Goal: Task Accomplishment & Management: Use online tool/utility

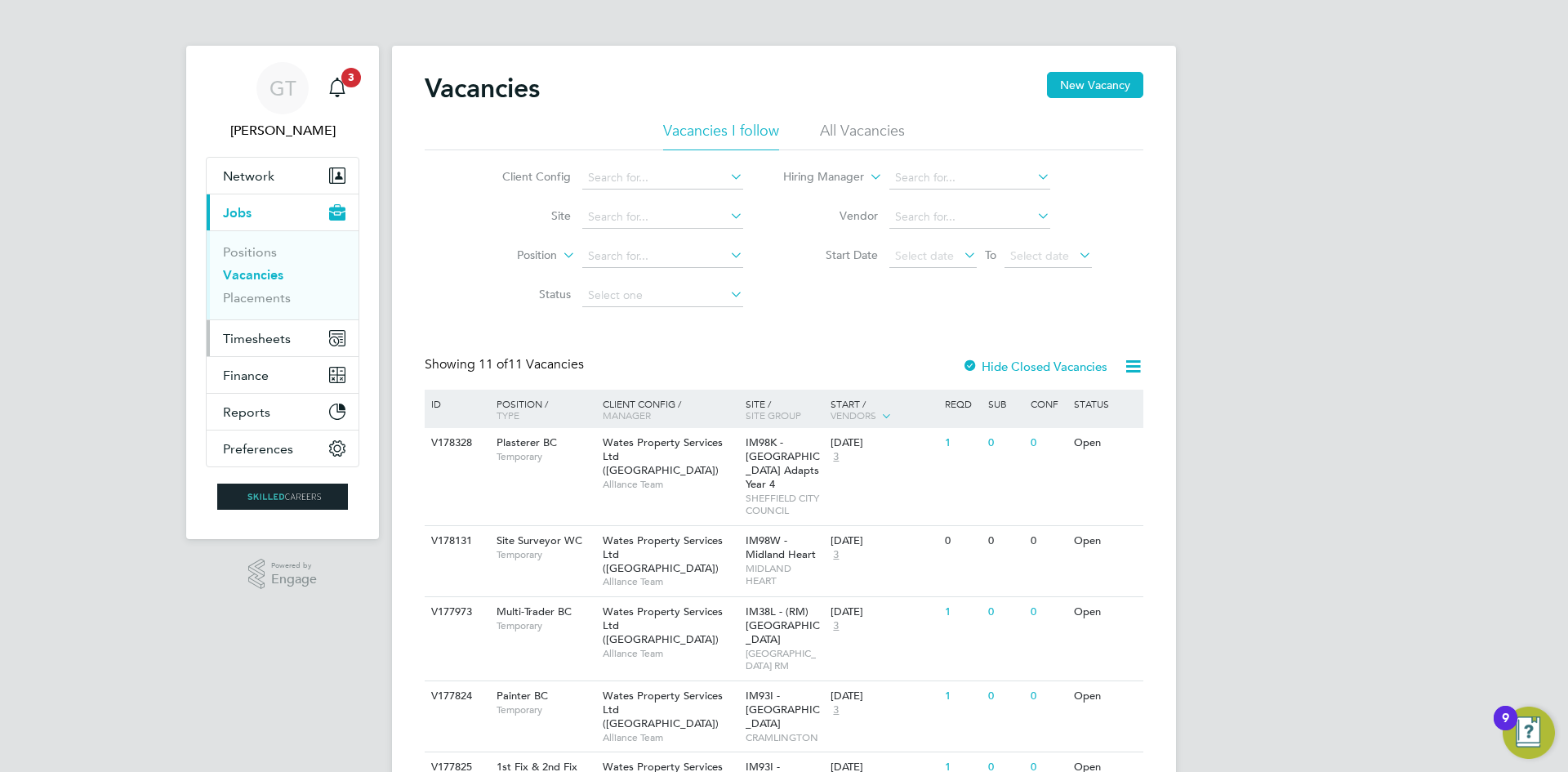
click at [289, 333] on span "Timesheets" at bounding box center [257, 338] width 68 height 15
drag, startPoint x: 268, startPoint y: 340, endPoint x: 271, endPoint y: 348, distance: 8.5
click at [269, 340] on span "Timesheets" at bounding box center [257, 338] width 68 height 15
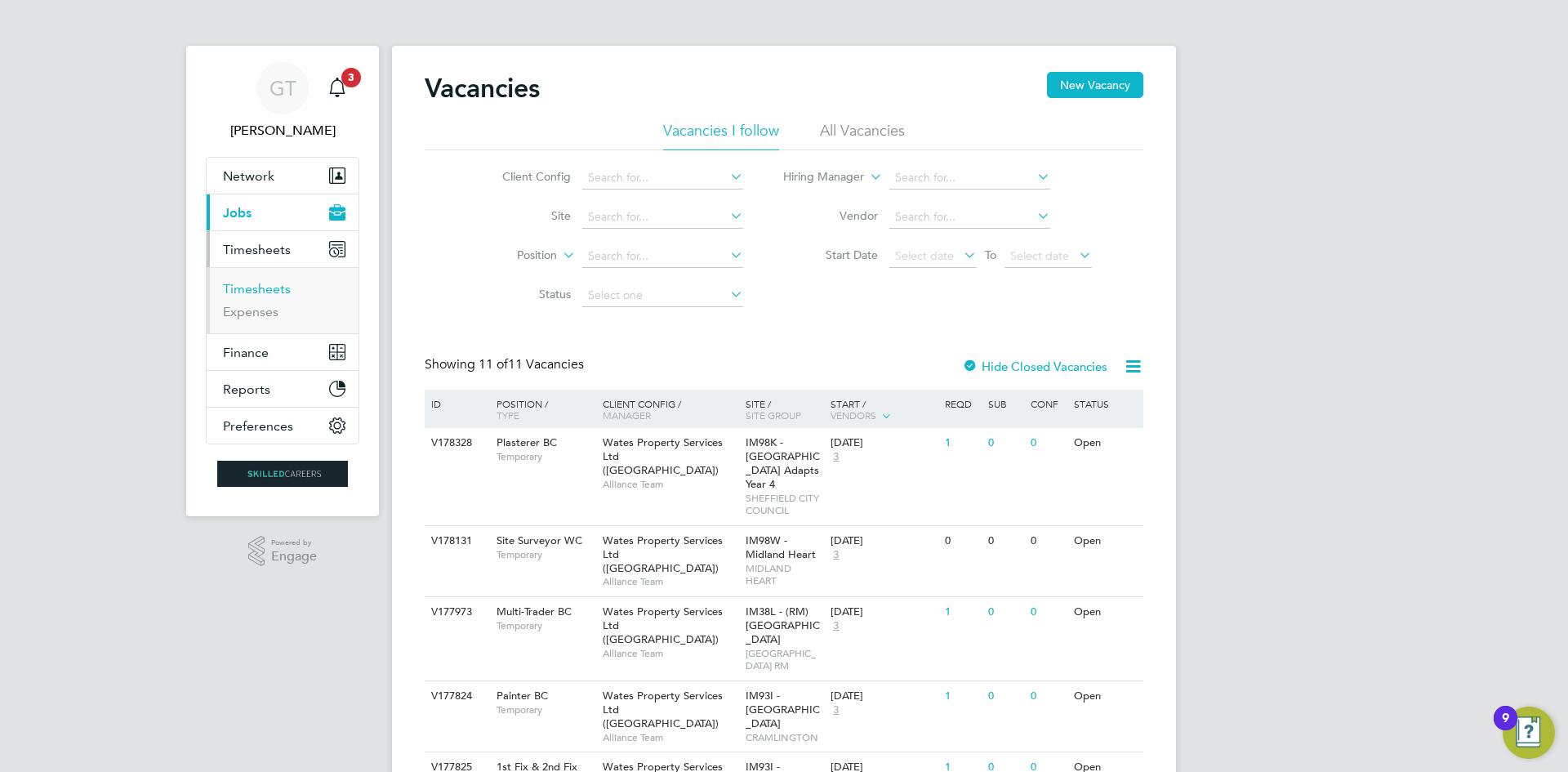
click at [271, 291] on link "Timesheets" at bounding box center [257, 289] width 68 height 15
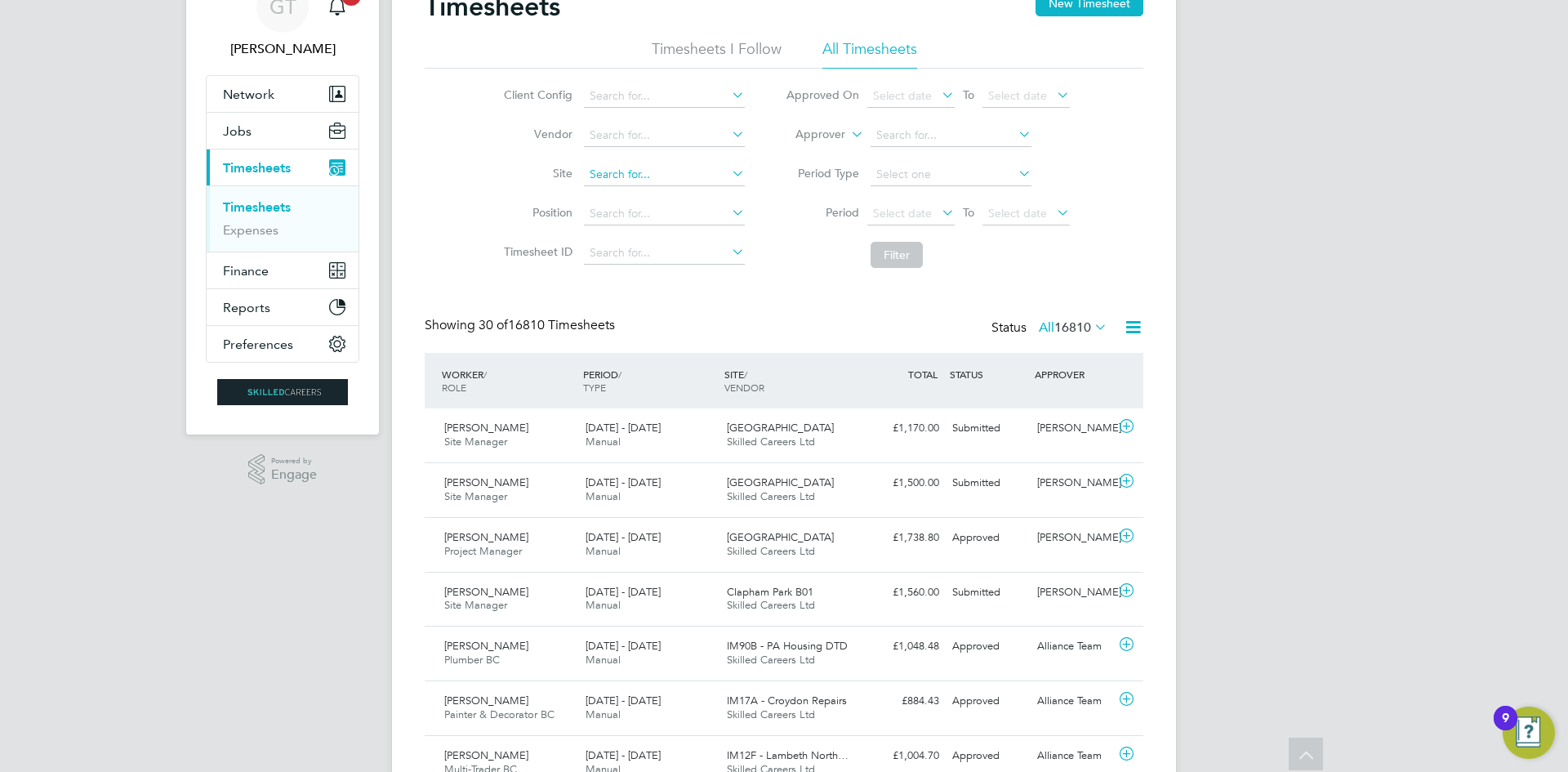
click at [657, 179] on input at bounding box center [663, 174] width 160 height 23
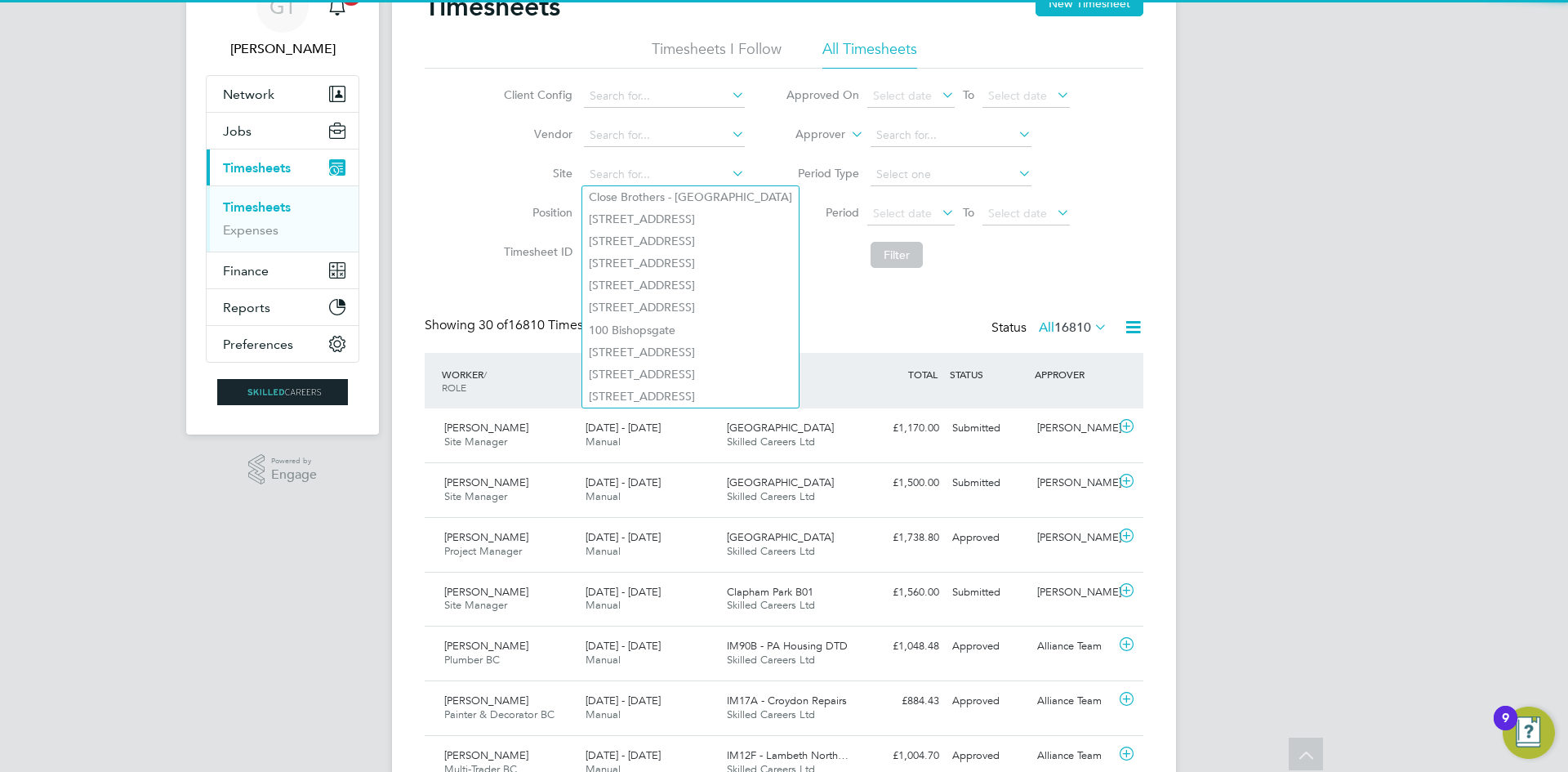
click at [786, 206] on label "Period" at bounding box center [822, 212] width 74 height 15
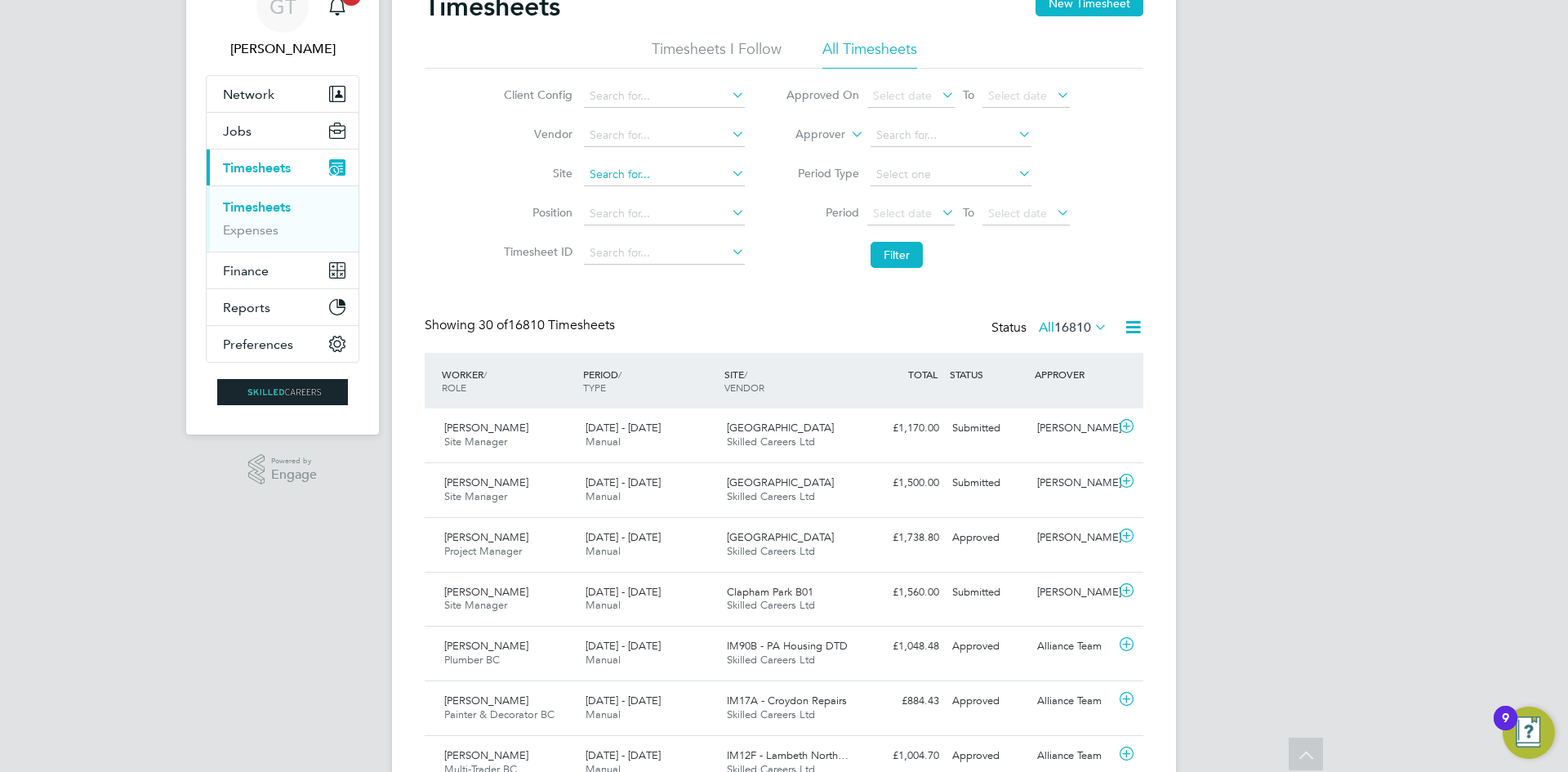
click at [694, 174] on input at bounding box center [663, 174] width 160 height 23
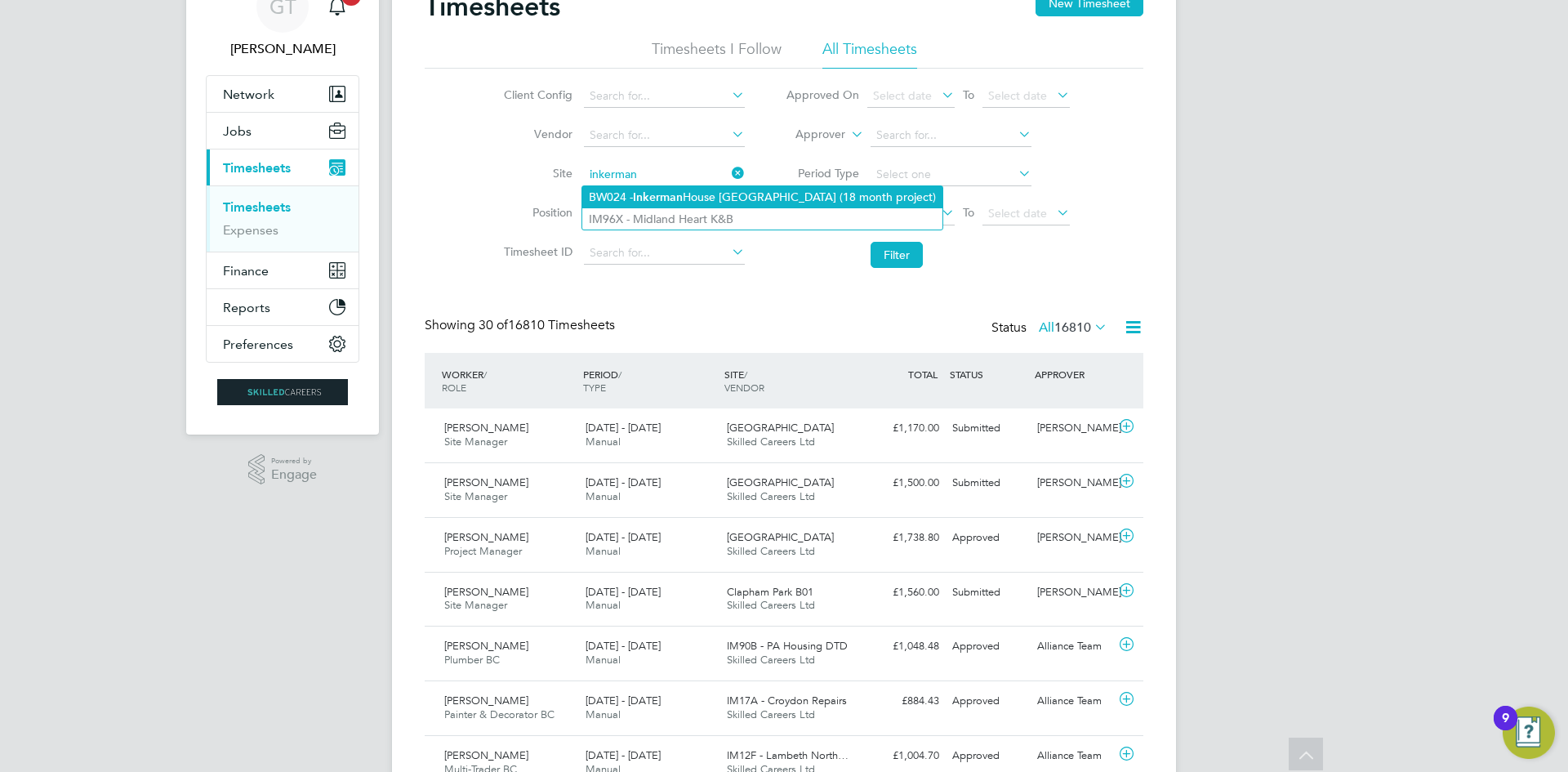
click at [708, 195] on li "BW024 - [GEOGRAPHIC_DATA] (18 month project)" at bounding box center [762, 198] width 360 height 22
type input "BW024 - [GEOGRAPHIC_DATA] (18 month project)"
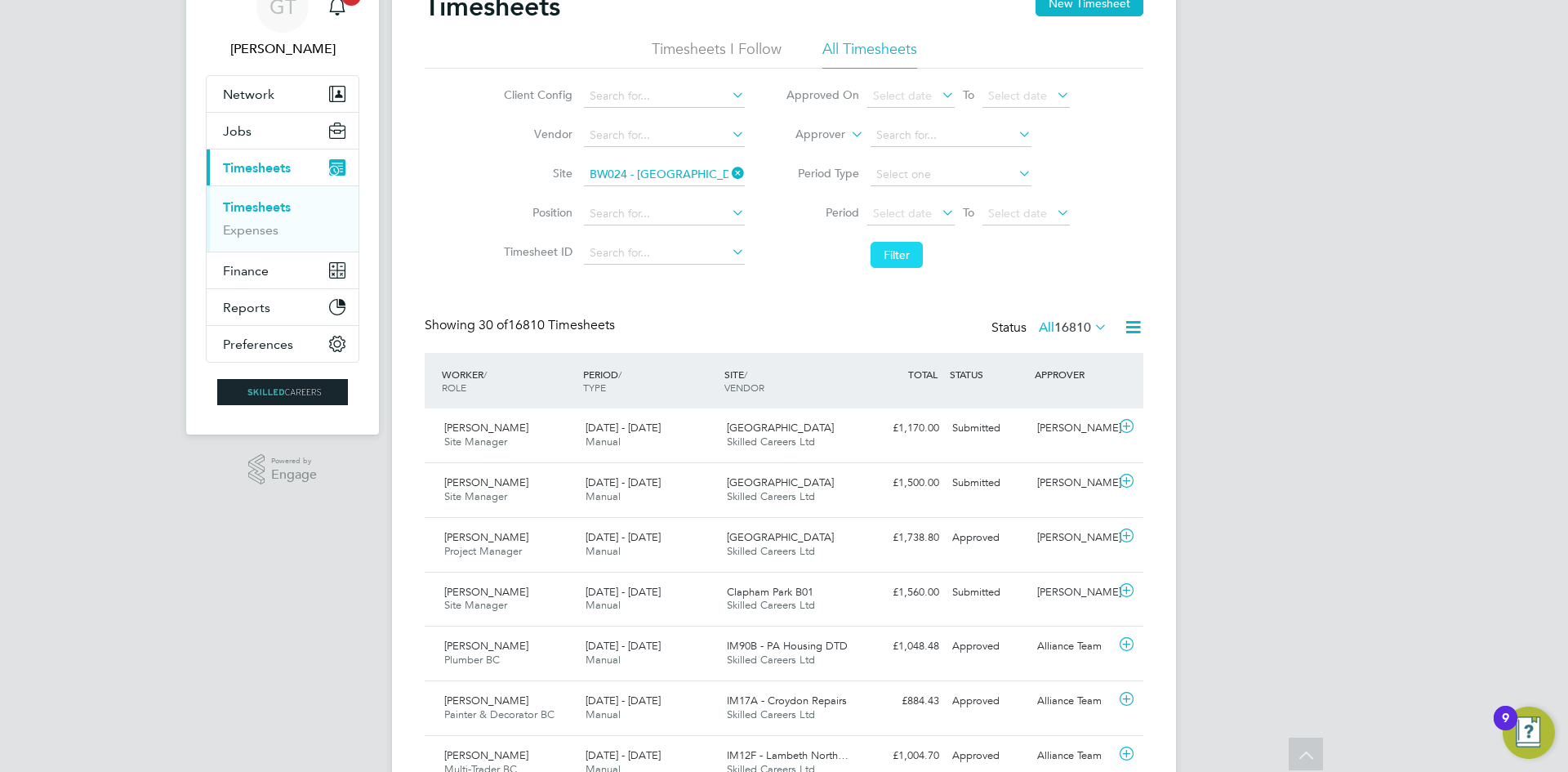
click at [885, 253] on button "Filter" at bounding box center [896, 255] width 52 height 26
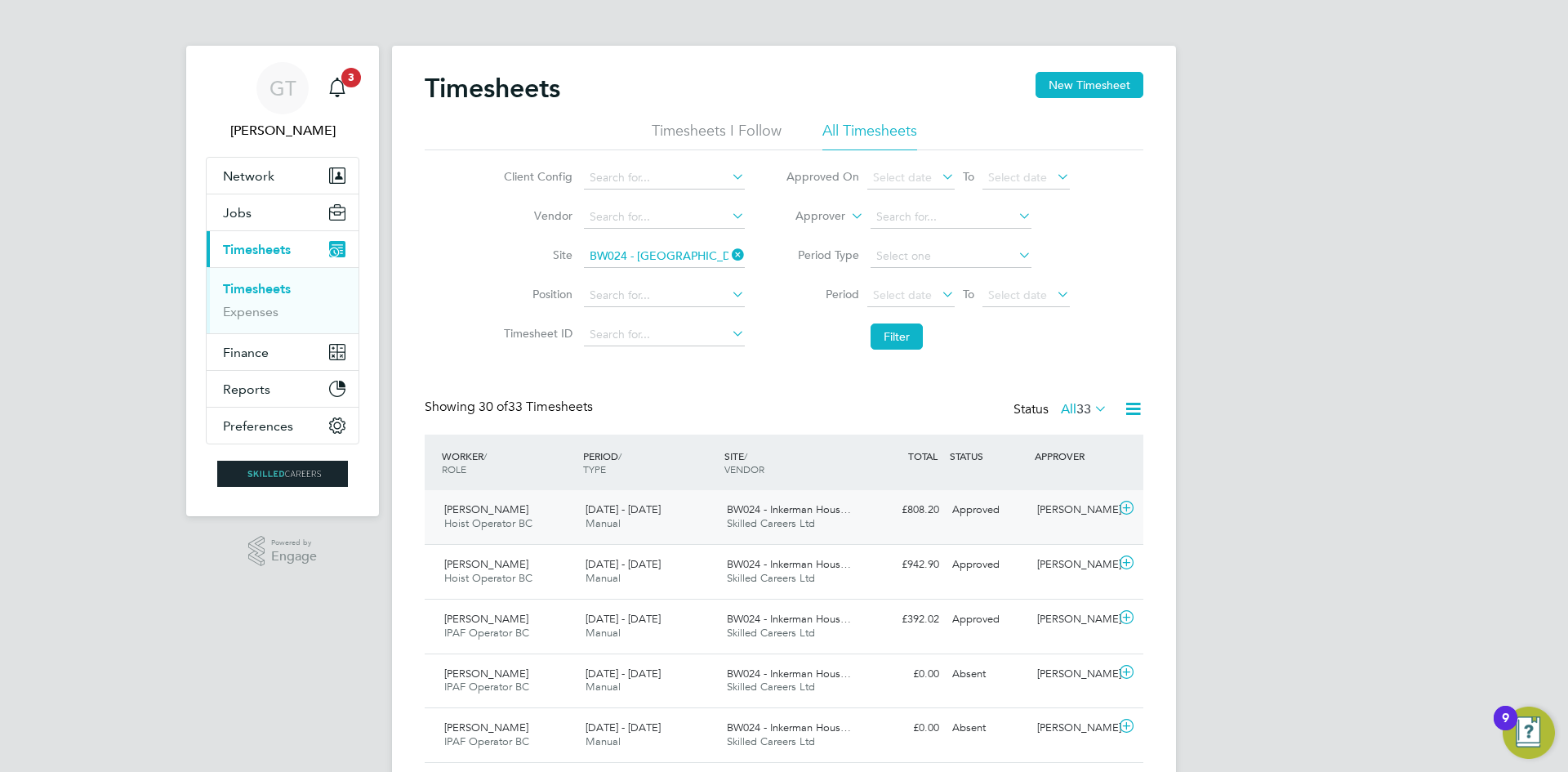
click at [891, 522] on div "£808.20 Approved" at bounding box center [903, 510] width 85 height 27
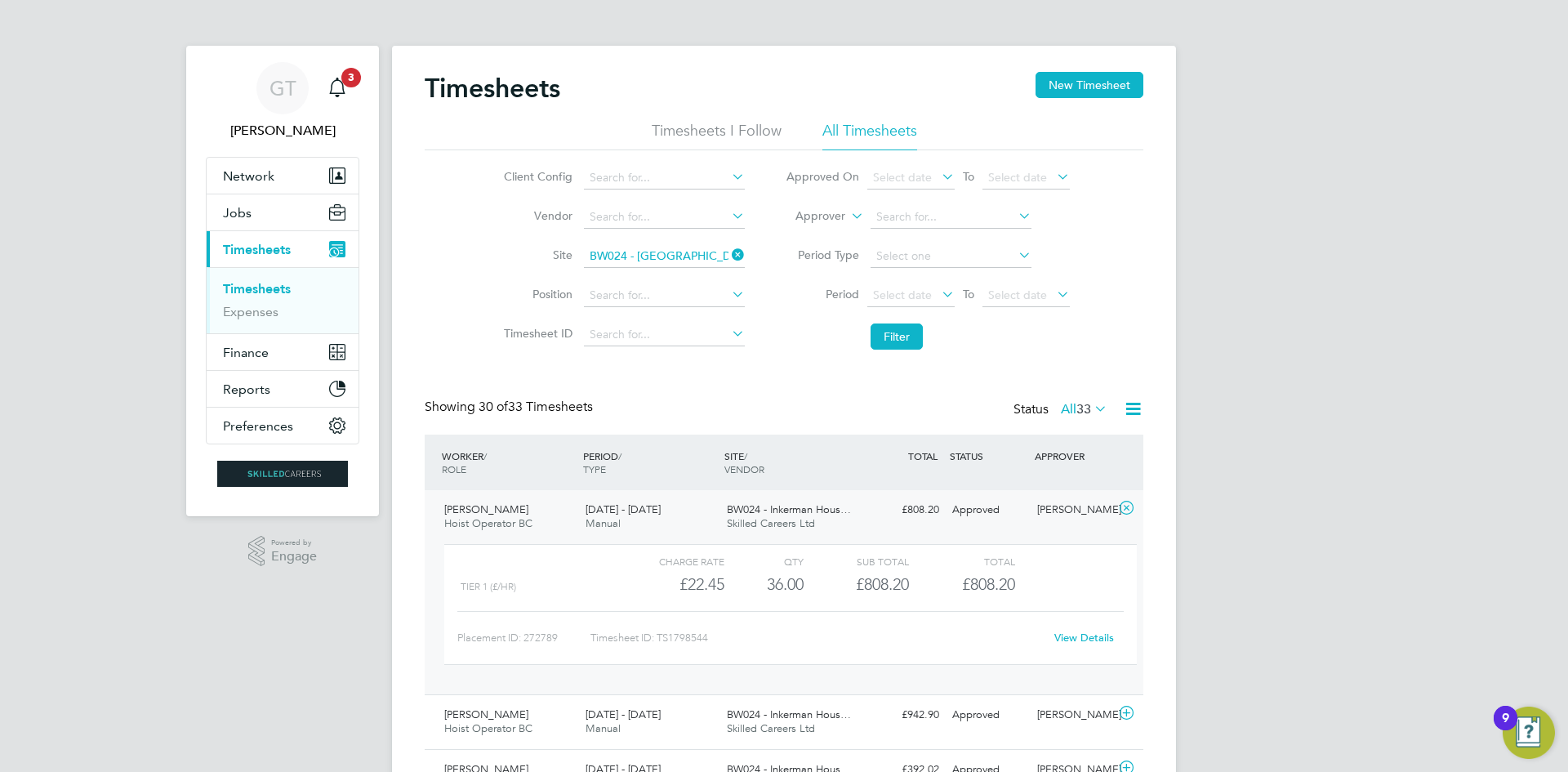
click at [729, 259] on icon at bounding box center [729, 255] width 0 height 23
click at [881, 222] on input at bounding box center [950, 217] width 160 height 23
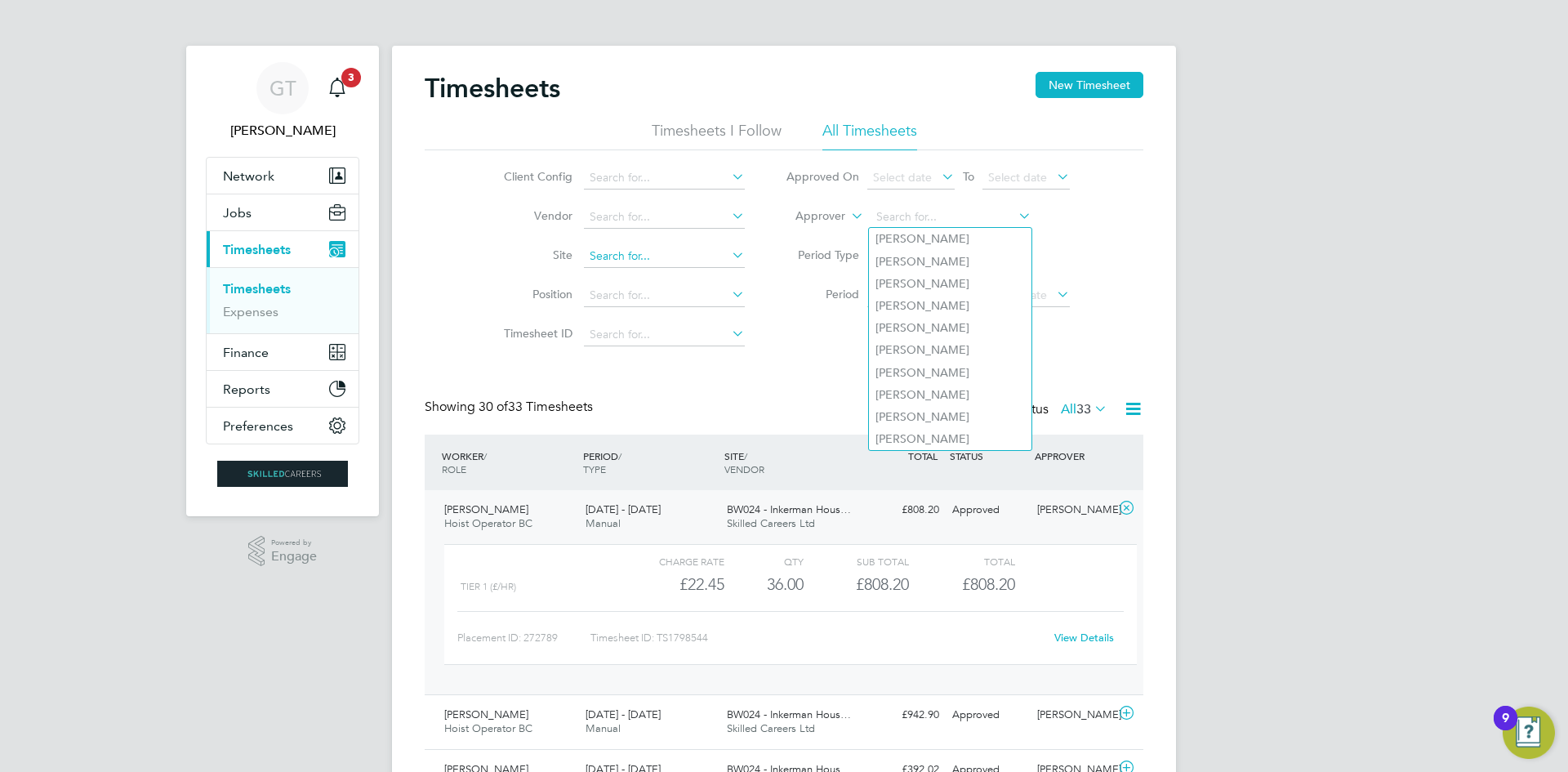
click at [665, 261] on input at bounding box center [663, 256] width 160 height 23
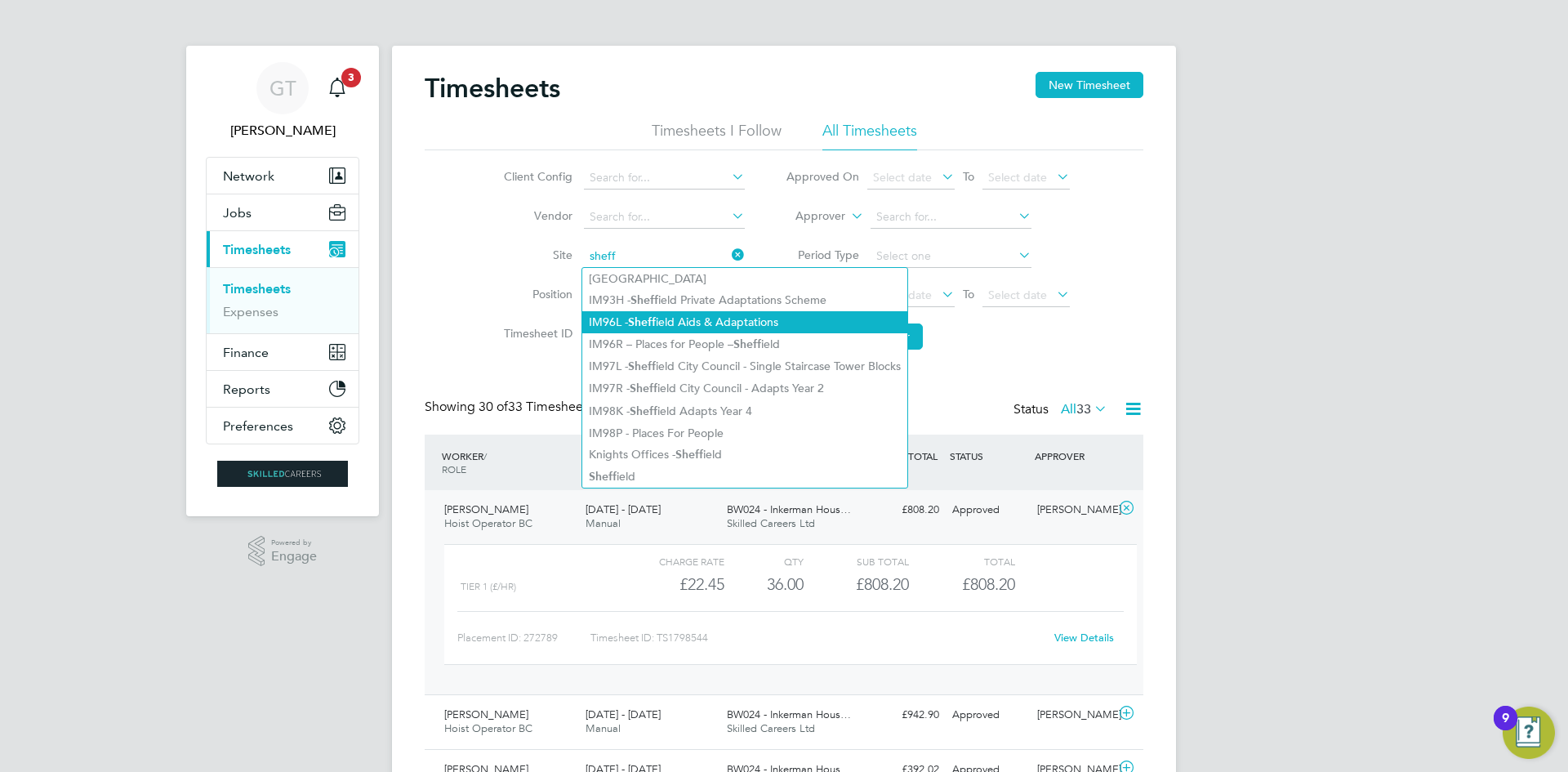
click at [709, 317] on li "IM96L - Sheff ield Aids & Adaptations" at bounding box center [744, 323] width 325 height 22
type input "IM96L - Sheffield Aids & Adaptations"
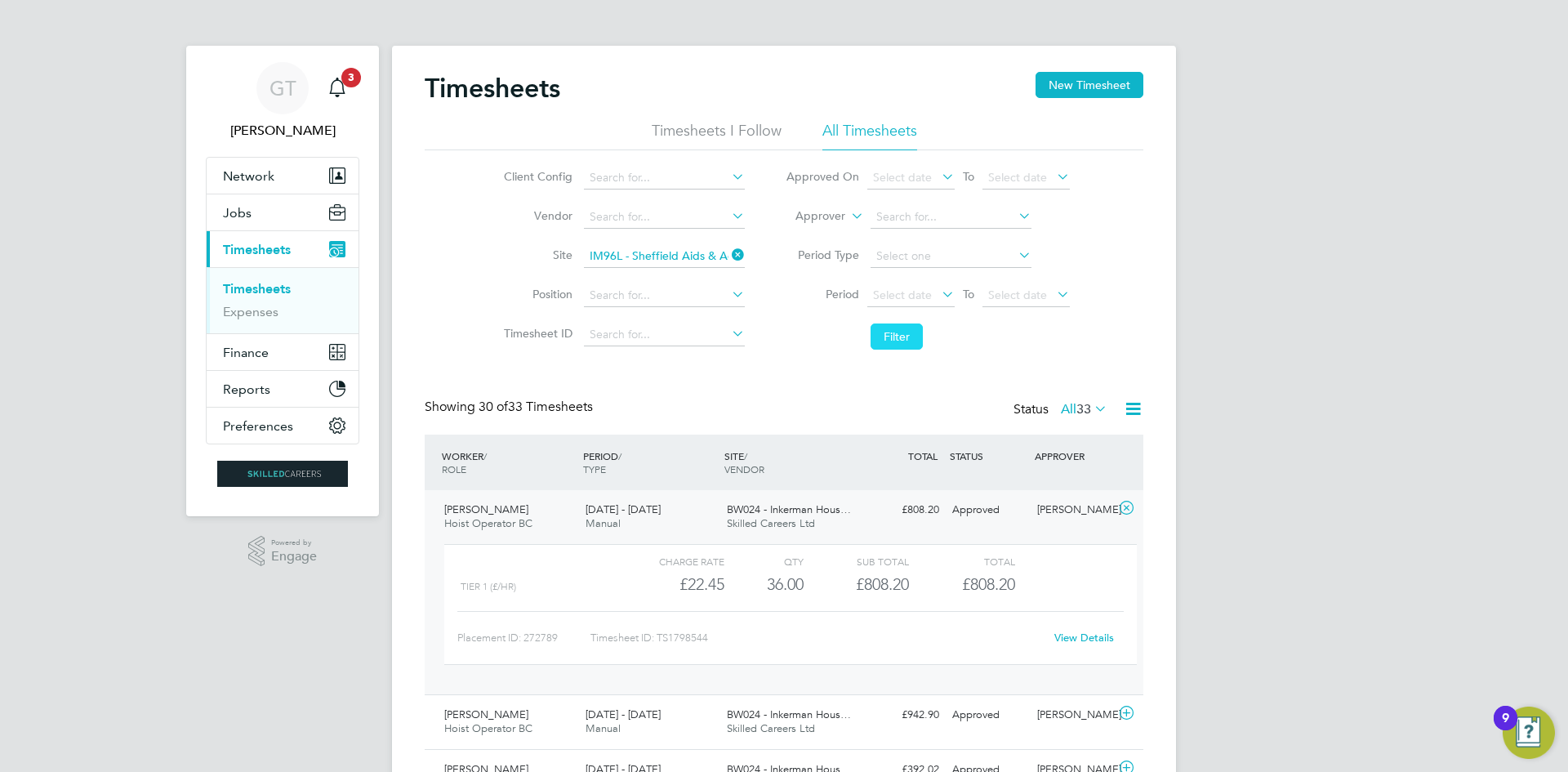
click at [887, 339] on button "Filter" at bounding box center [896, 337] width 52 height 26
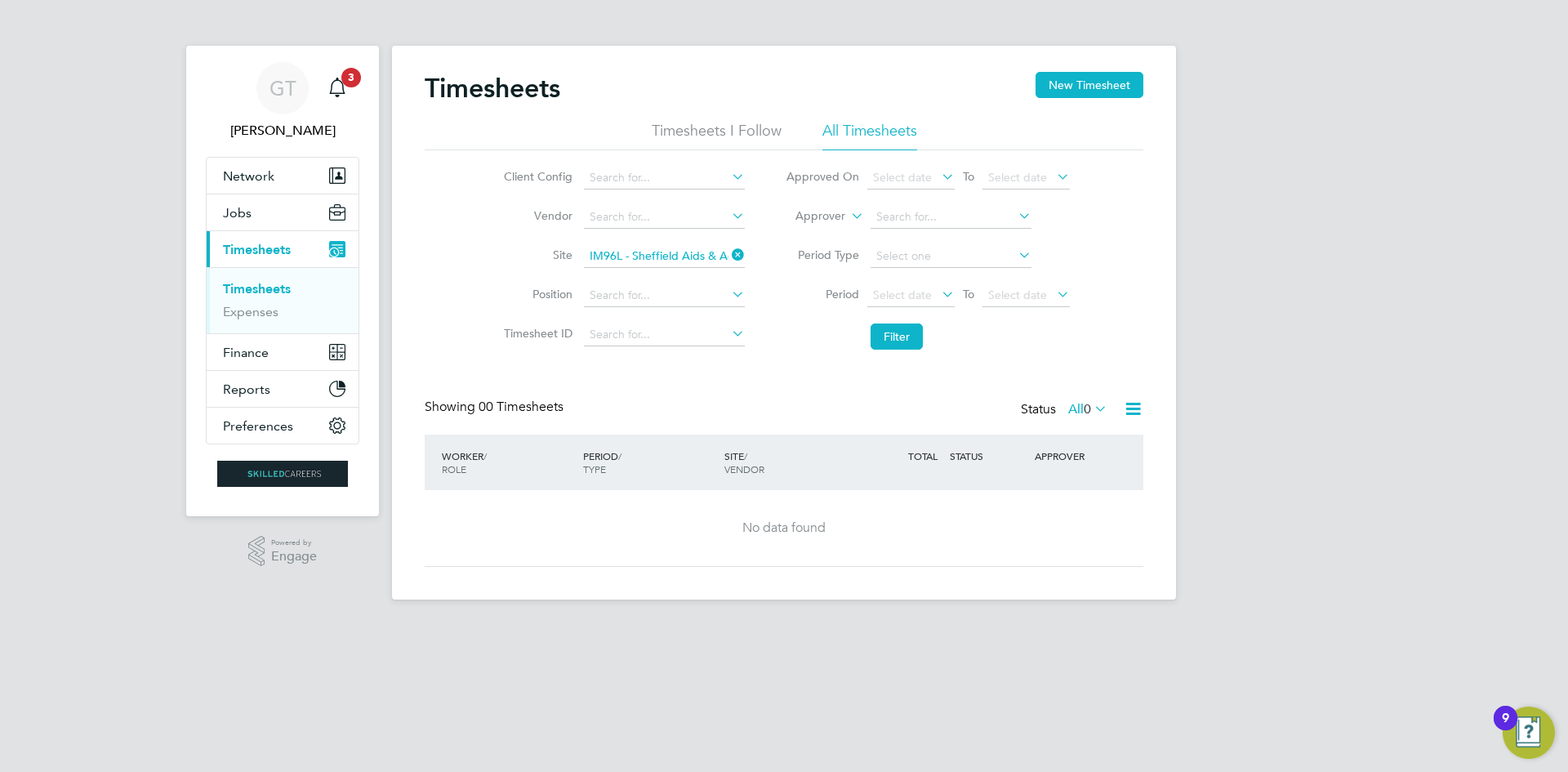
click at [729, 254] on icon at bounding box center [729, 255] width 0 height 23
click at [718, 258] on input at bounding box center [663, 256] width 160 height 23
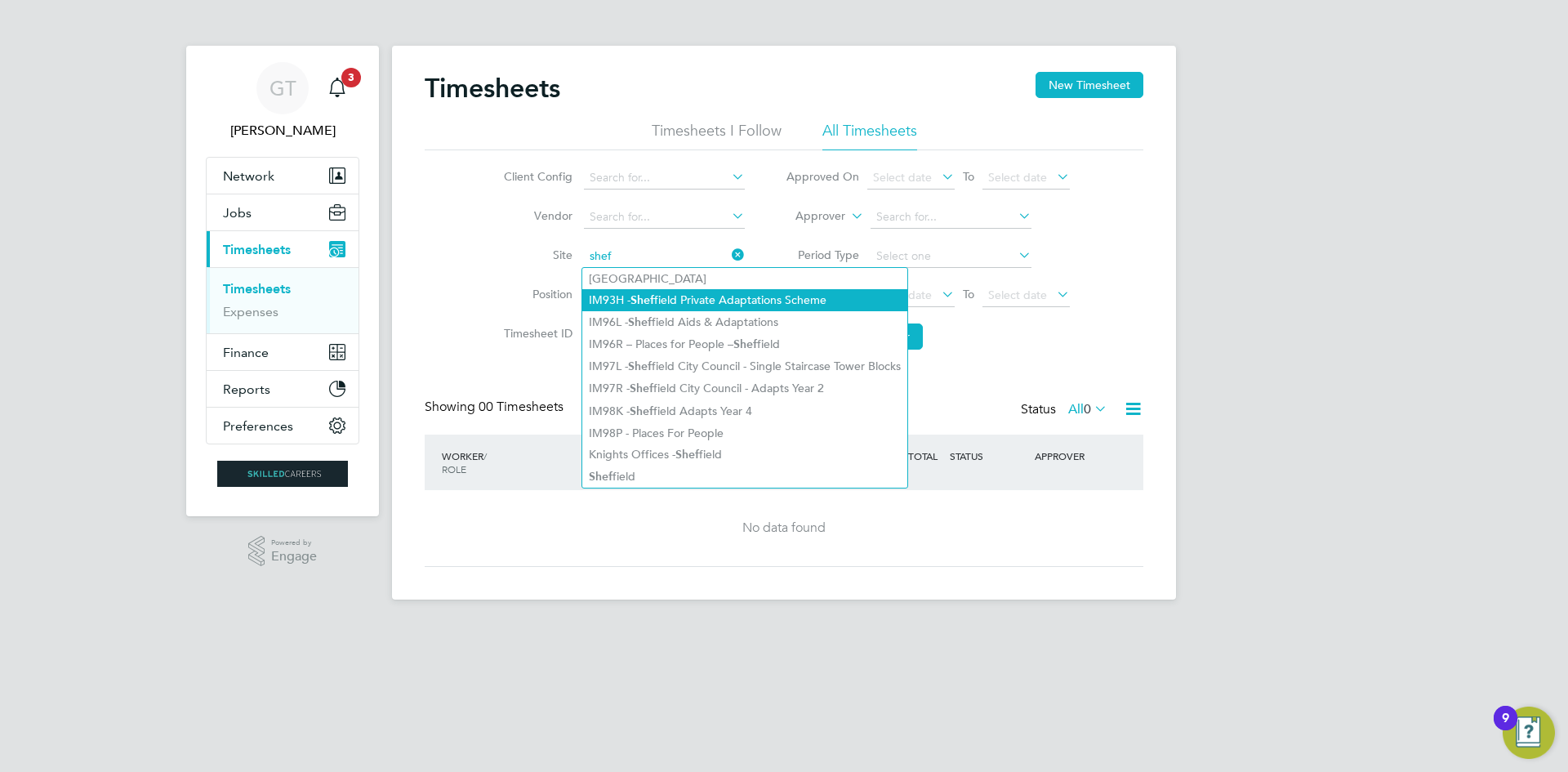
type input "IM93H - [GEOGRAPHIC_DATA] Private Adaptations Scheme"
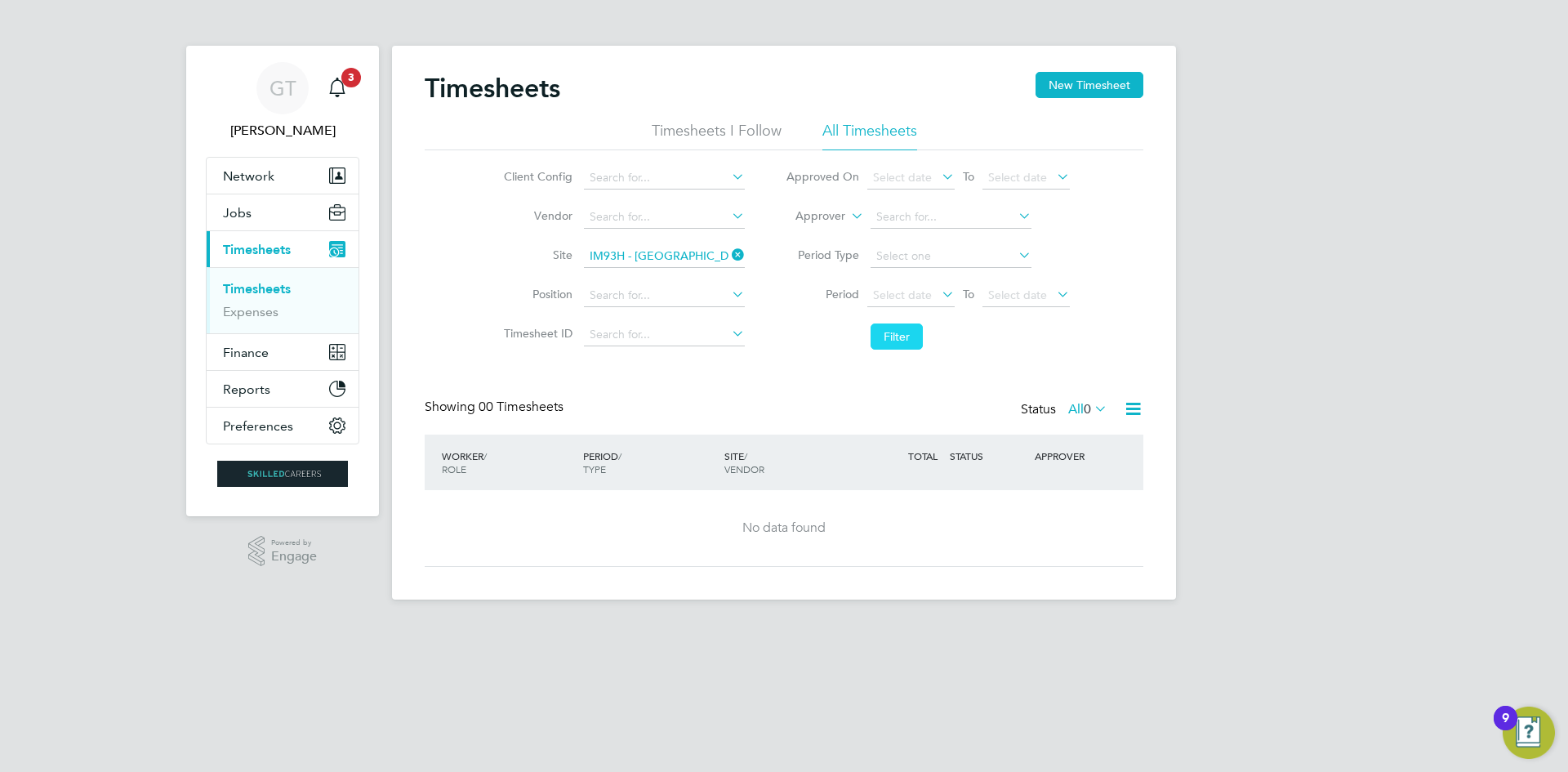
click at [916, 340] on button "Filter" at bounding box center [896, 337] width 52 height 26
click at [729, 251] on icon at bounding box center [729, 255] width 0 height 23
click at [675, 259] on input at bounding box center [663, 256] width 160 height 23
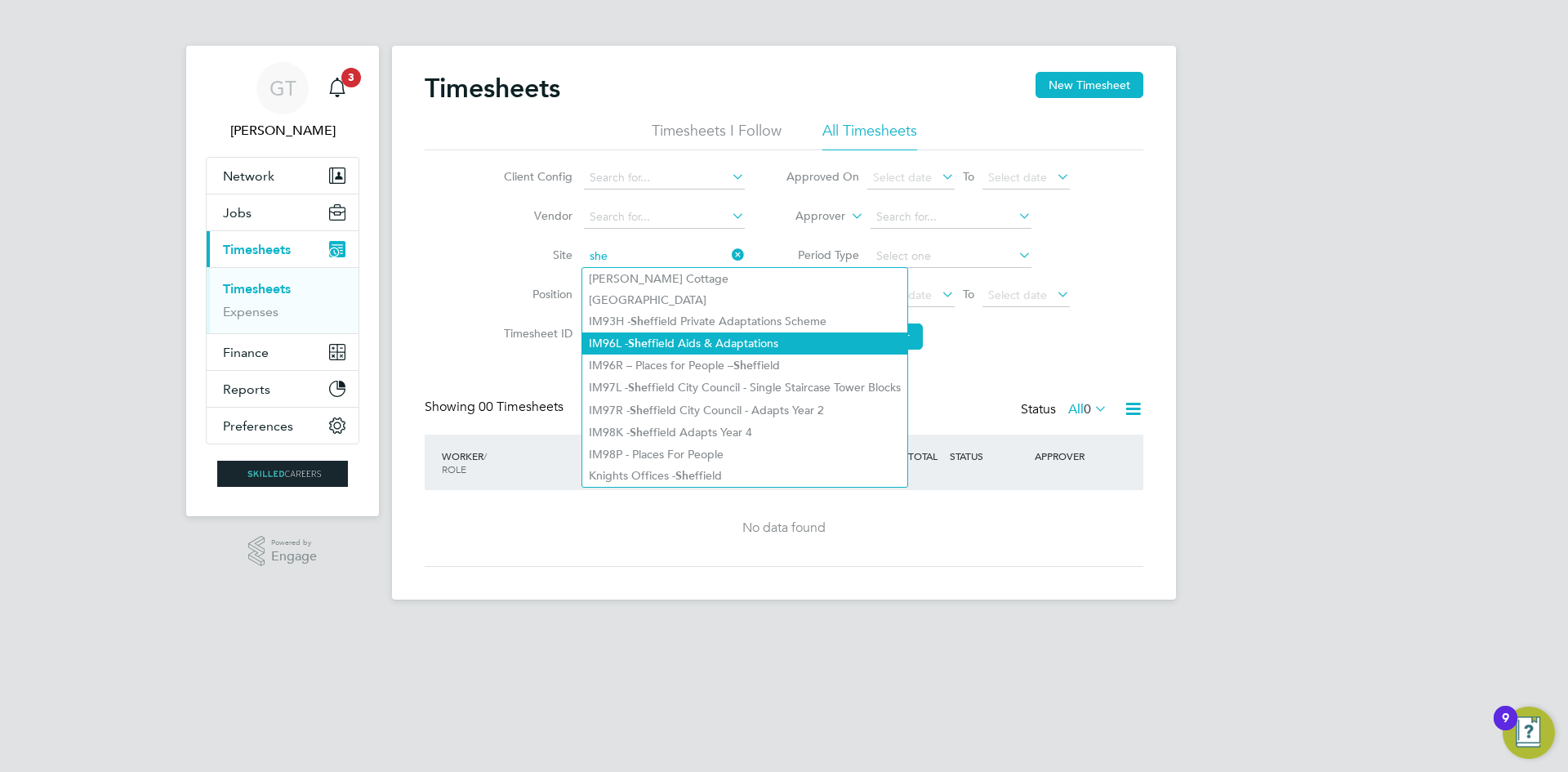
click at [693, 348] on li "IM96L - She ffield Aids & Adaptations" at bounding box center [744, 343] width 325 height 22
type input "IM96L - Sheffield Aids & Adaptations"
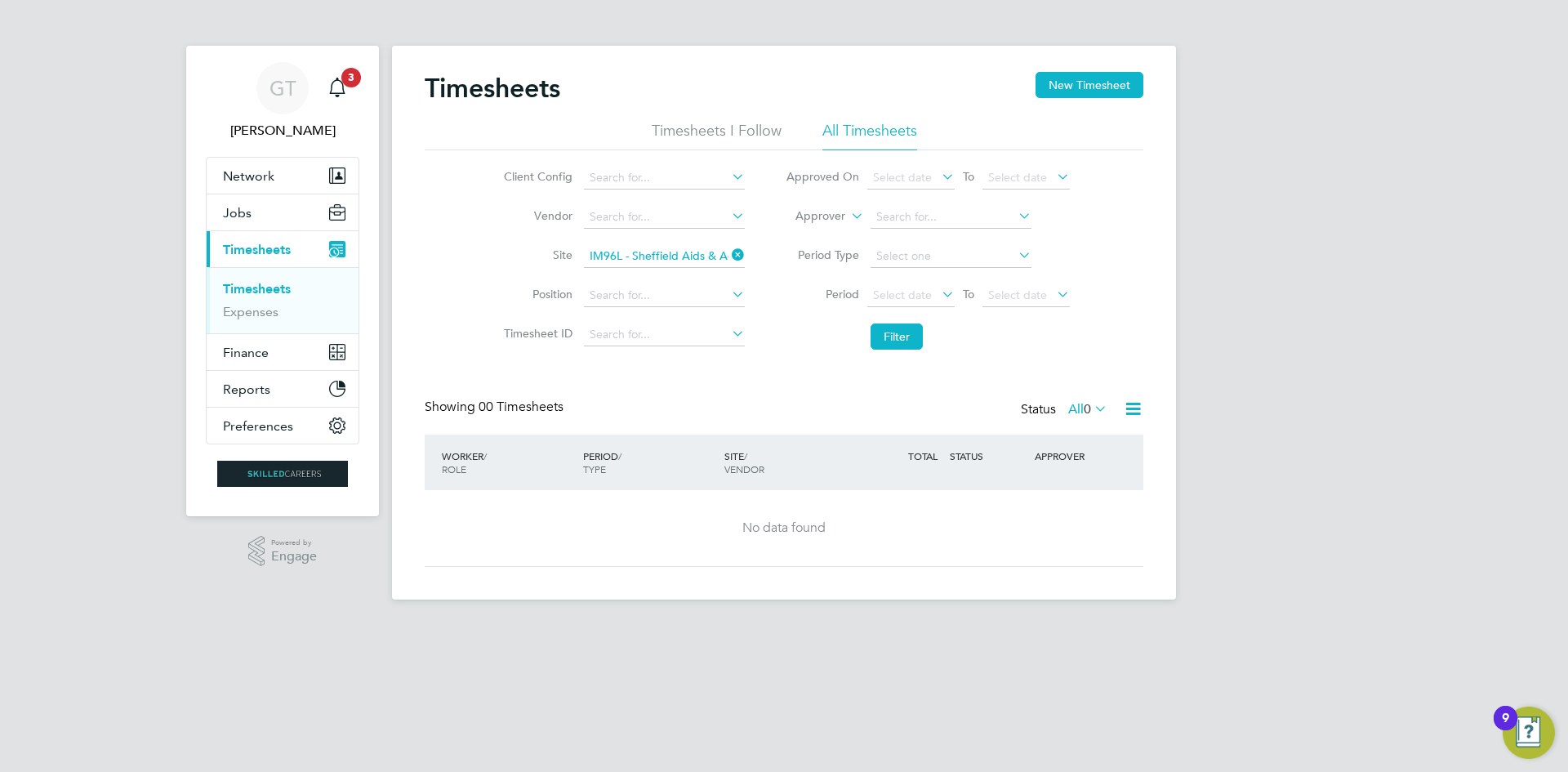
click at [729, 258] on icon at bounding box center [729, 255] width 0 height 23
click at [703, 257] on input at bounding box center [663, 256] width 160 height 23
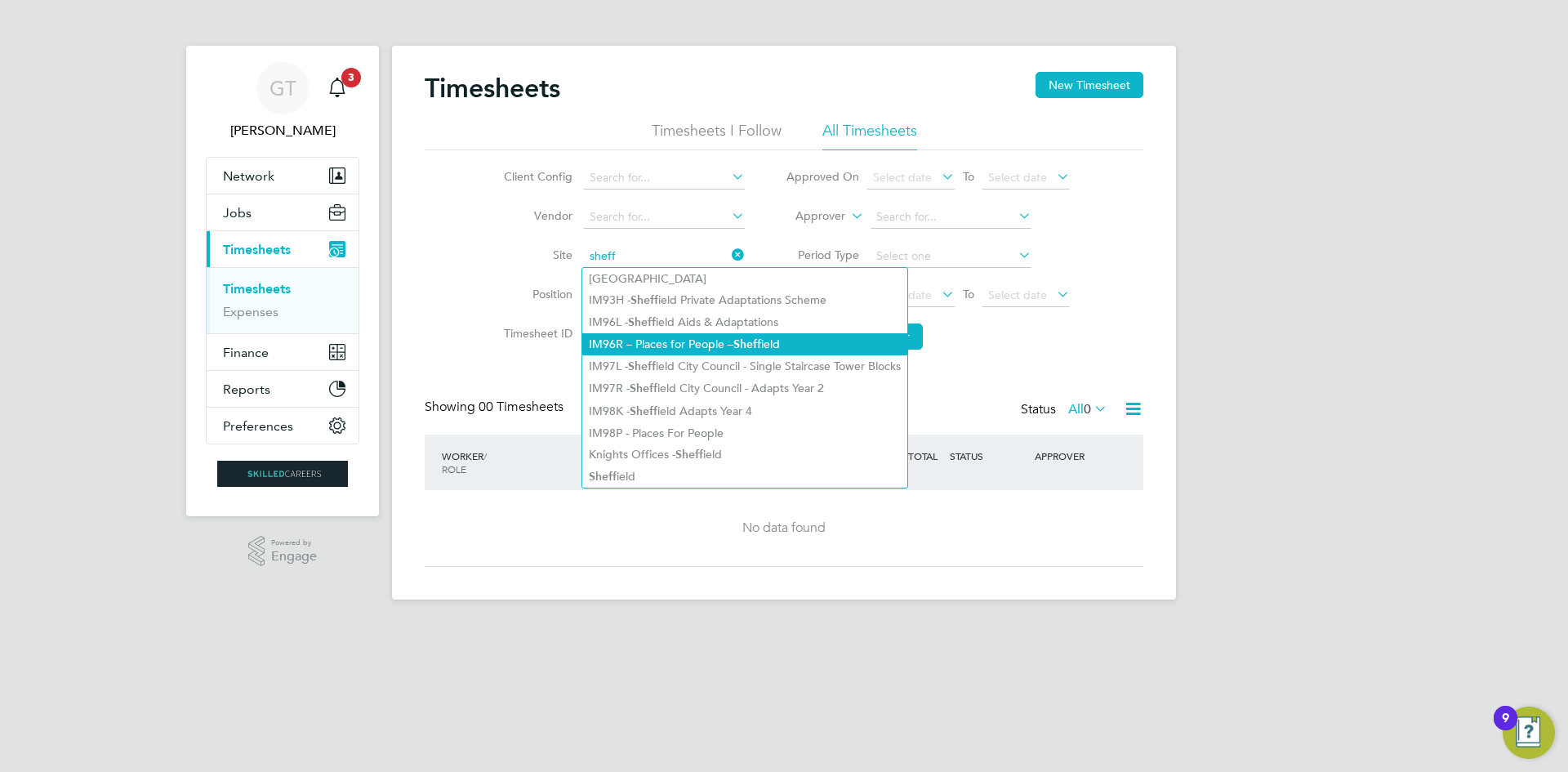
type input "IM96R – Places for People – [GEOGRAPHIC_DATA]"
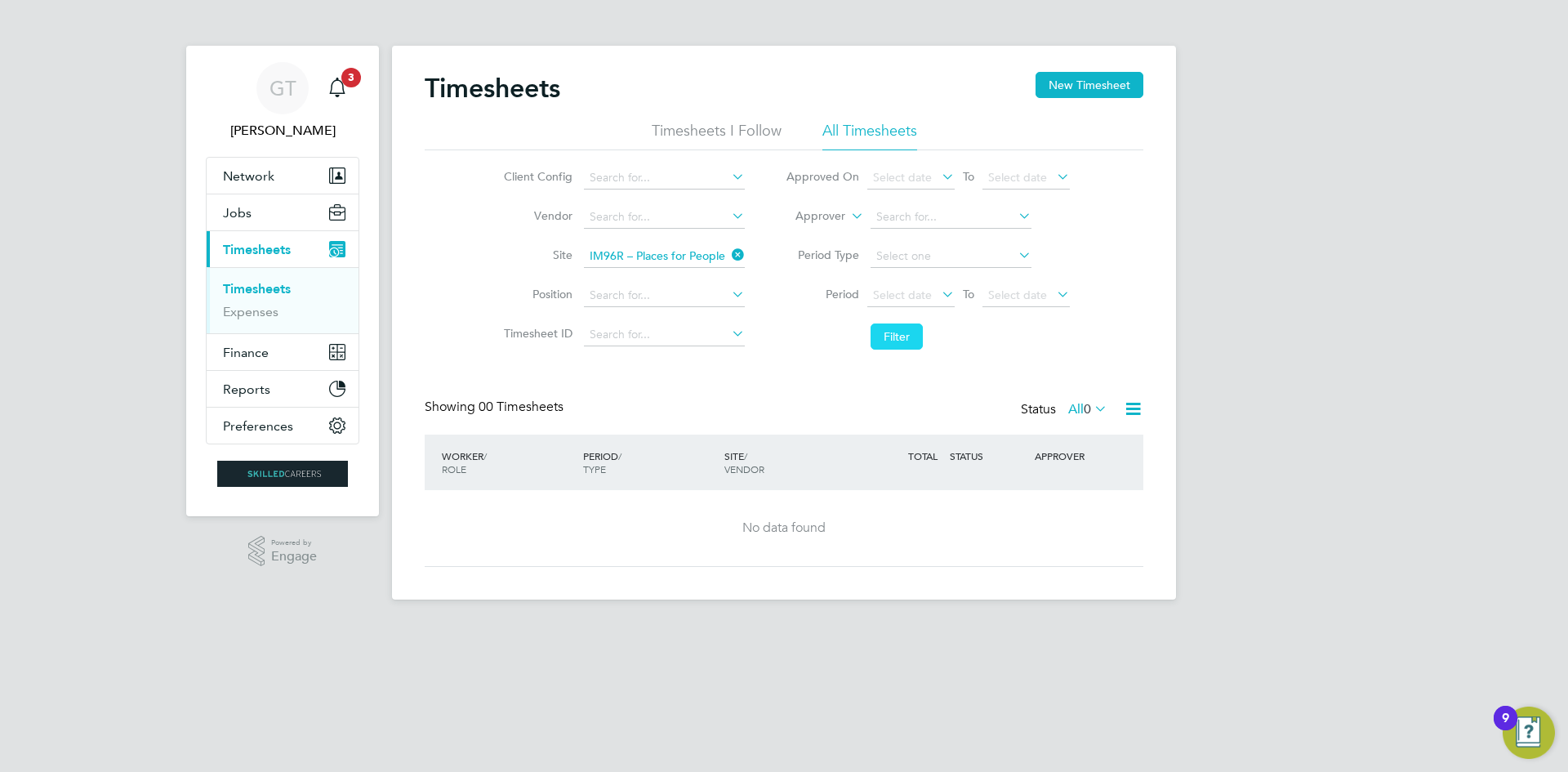
click at [897, 337] on button "Filter" at bounding box center [896, 337] width 52 height 26
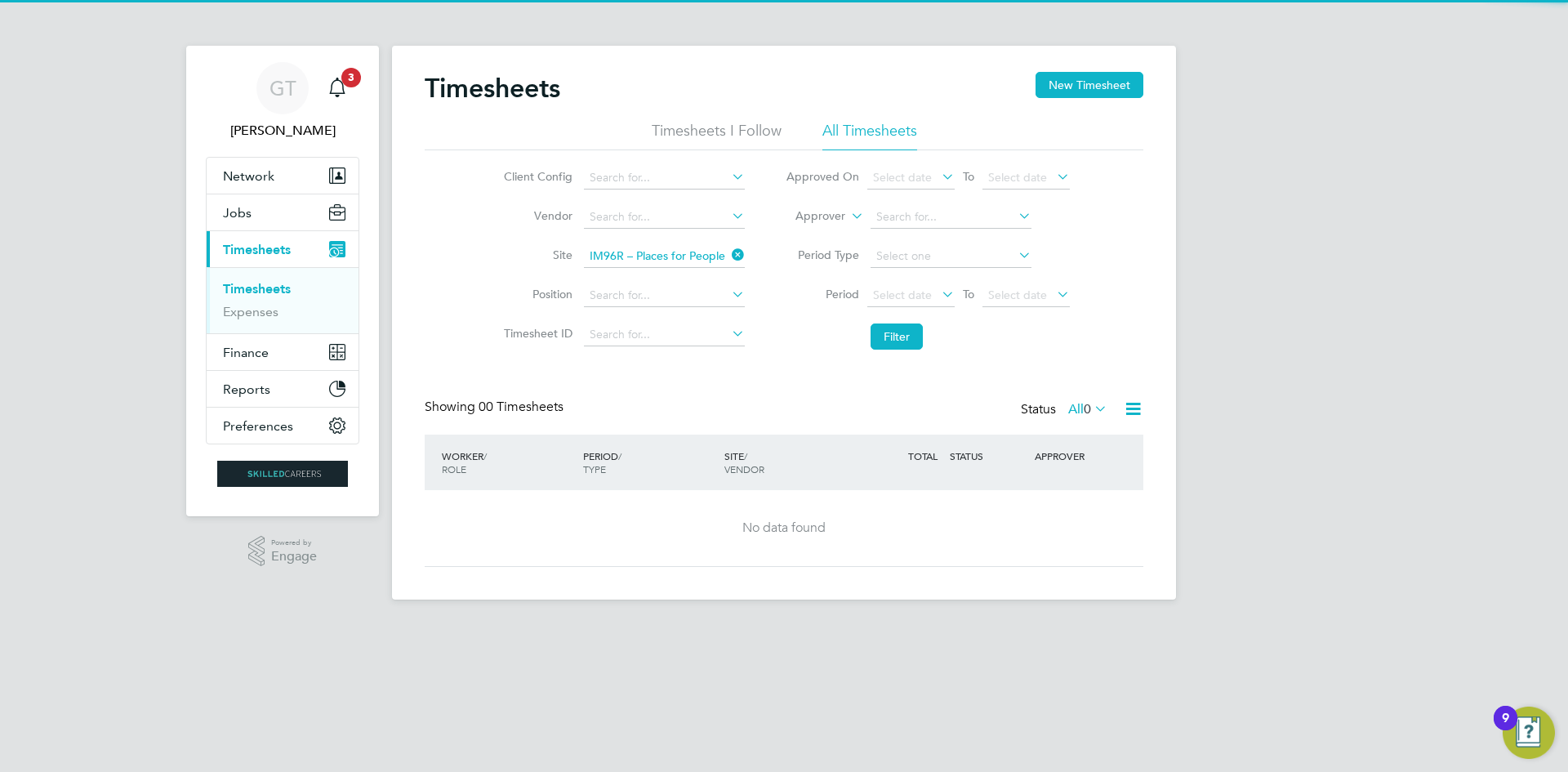
click at [729, 255] on icon at bounding box center [729, 255] width 0 height 23
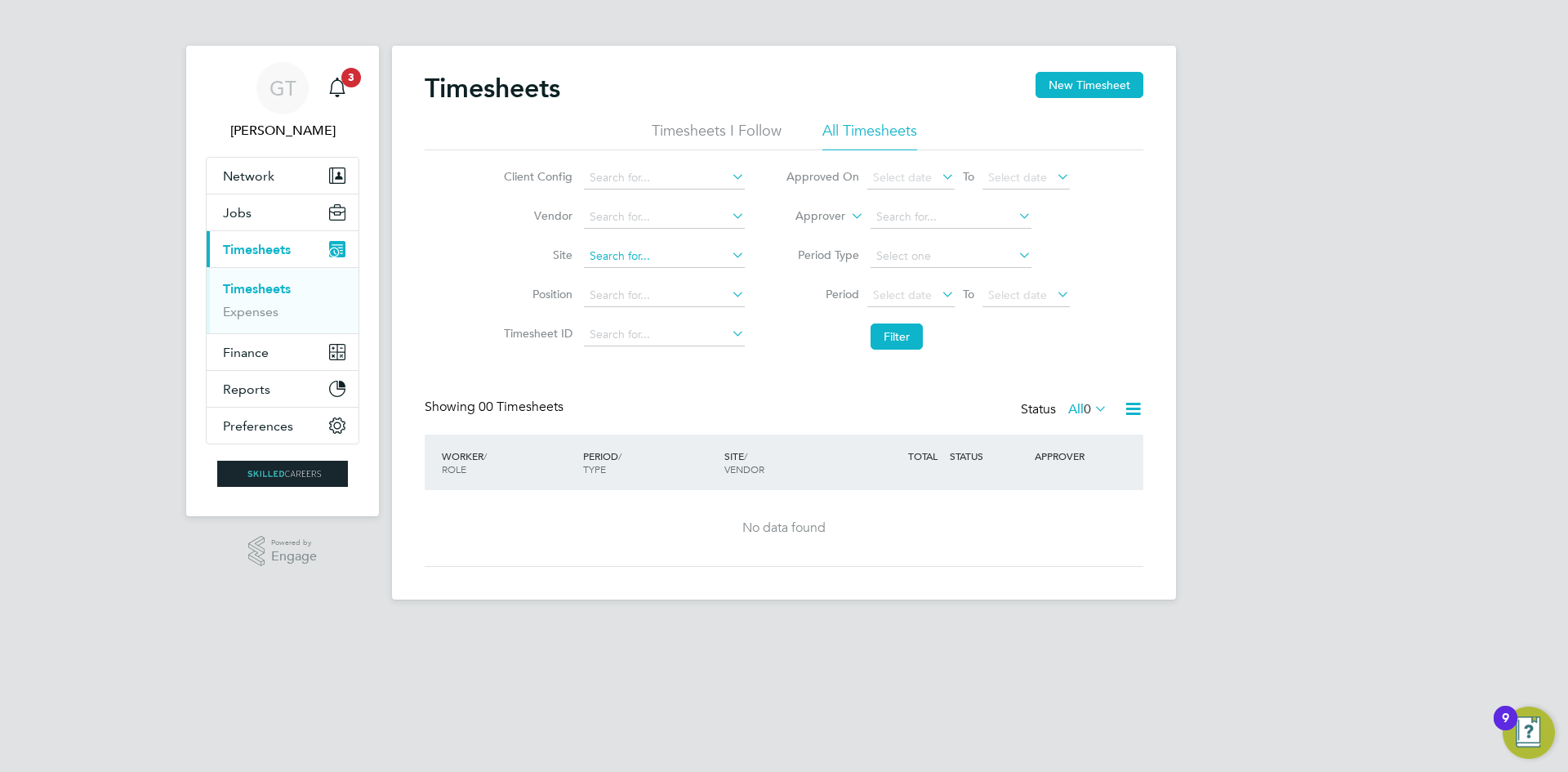
click at [720, 251] on input at bounding box center [663, 256] width 160 height 23
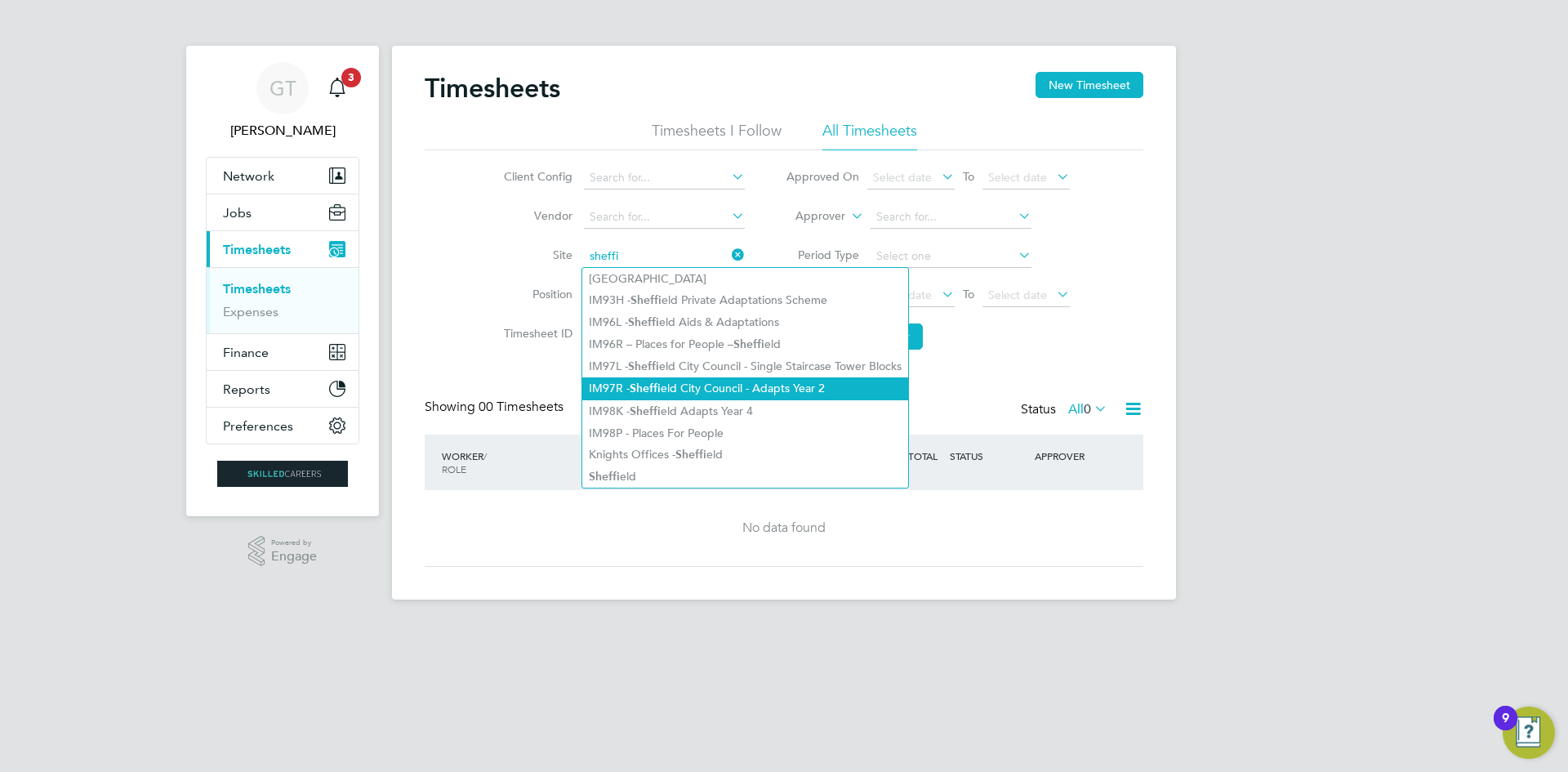
click at [753, 386] on li "IM97R - Sheffi eld City Council - Adapts Year 2" at bounding box center [745, 389] width 326 height 22
type input "IM97R - Sheffield City Council - Adapts Year 2"
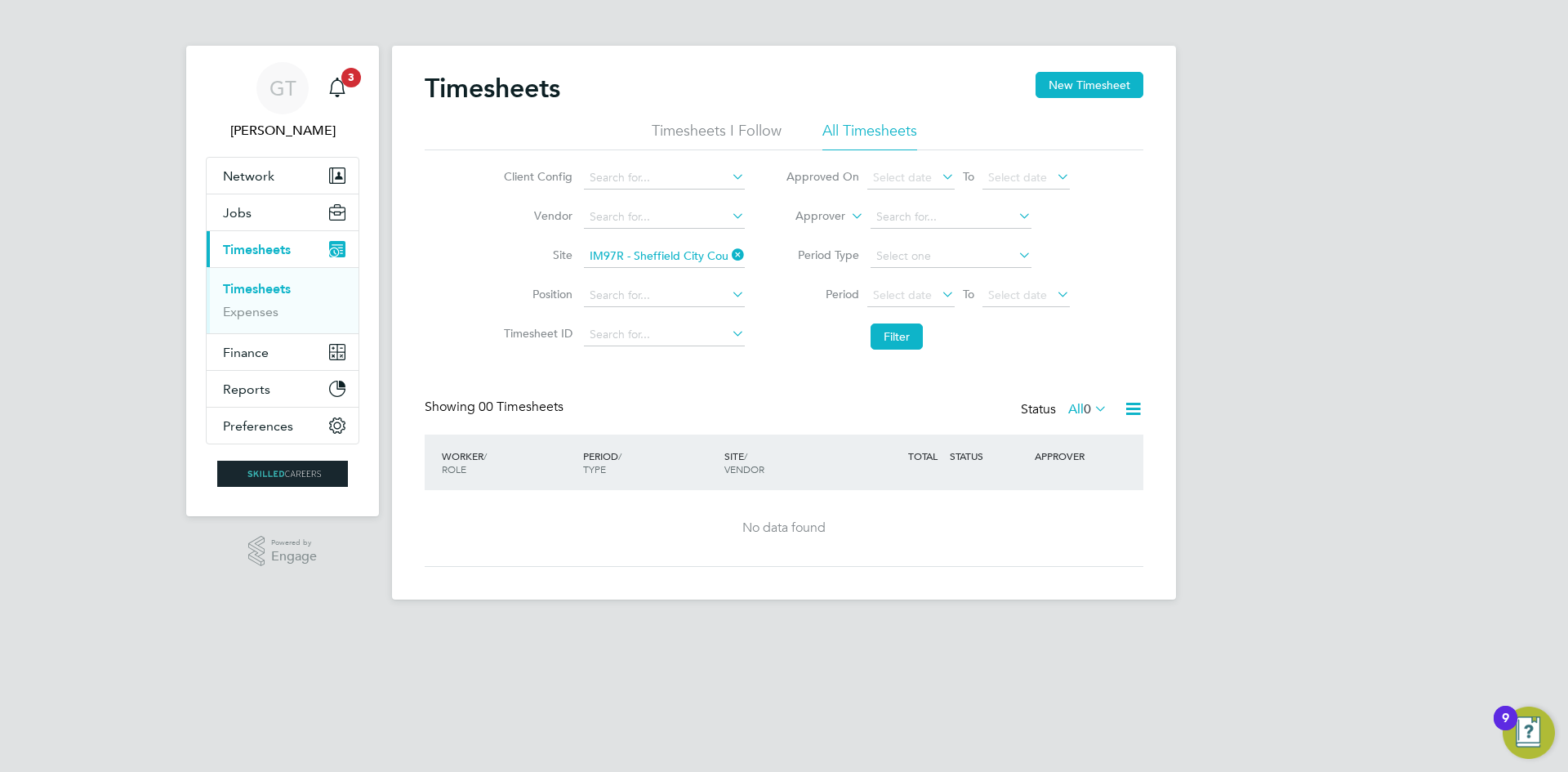
click at [881, 320] on li "Filter" at bounding box center [928, 336] width 325 height 42
click at [881, 326] on button "Filter" at bounding box center [896, 337] width 52 height 26
click at [729, 256] on icon at bounding box center [729, 255] width 0 height 23
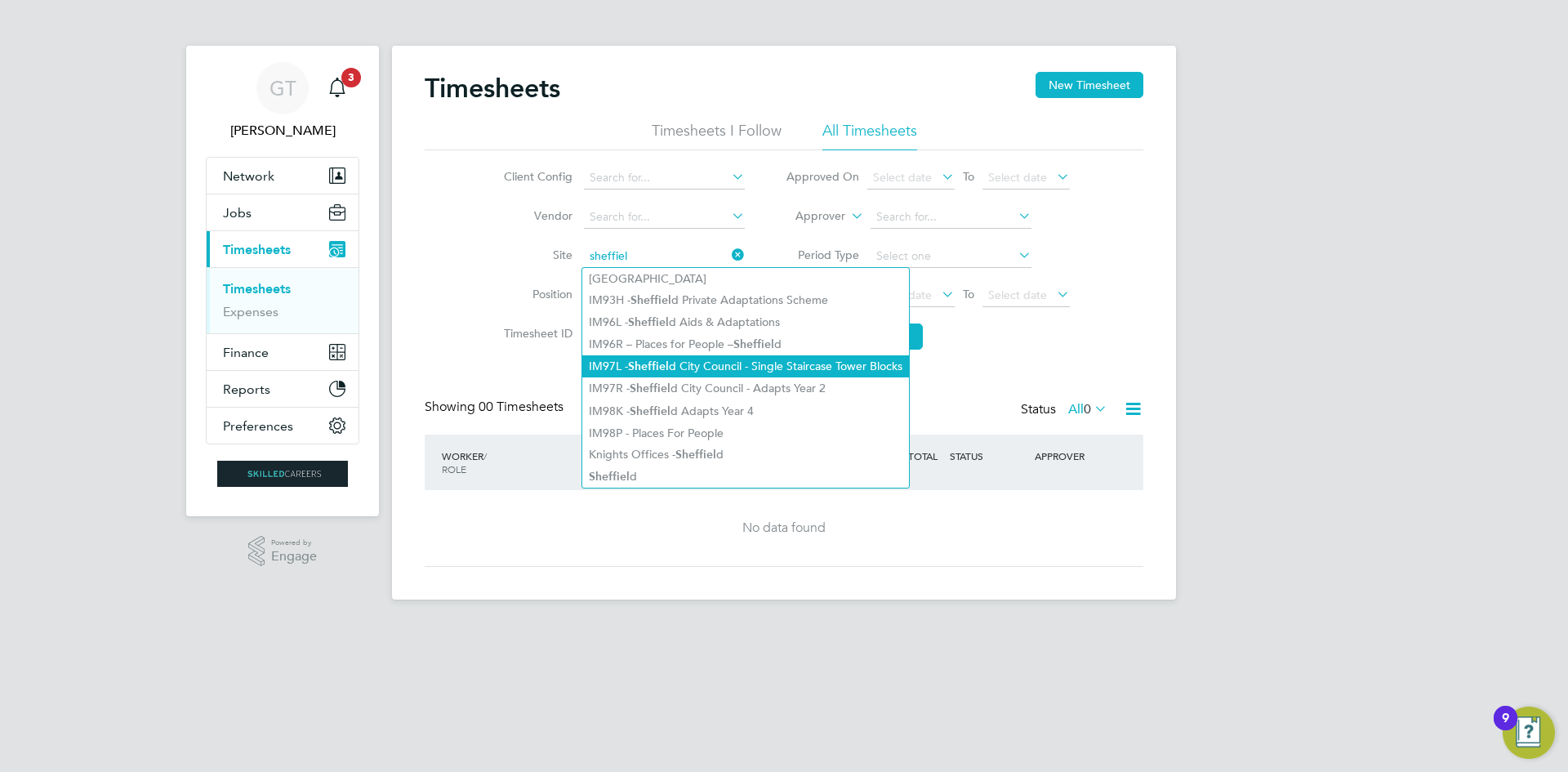
click at [742, 356] on li "IM97L - Sheffiel d City Council - Single Staircase Tower Blocks" at bounding box center [745, 367] width 327 height 22
type input "IM97L - Sheffield City Council - Single Staircase Tower Blocks"
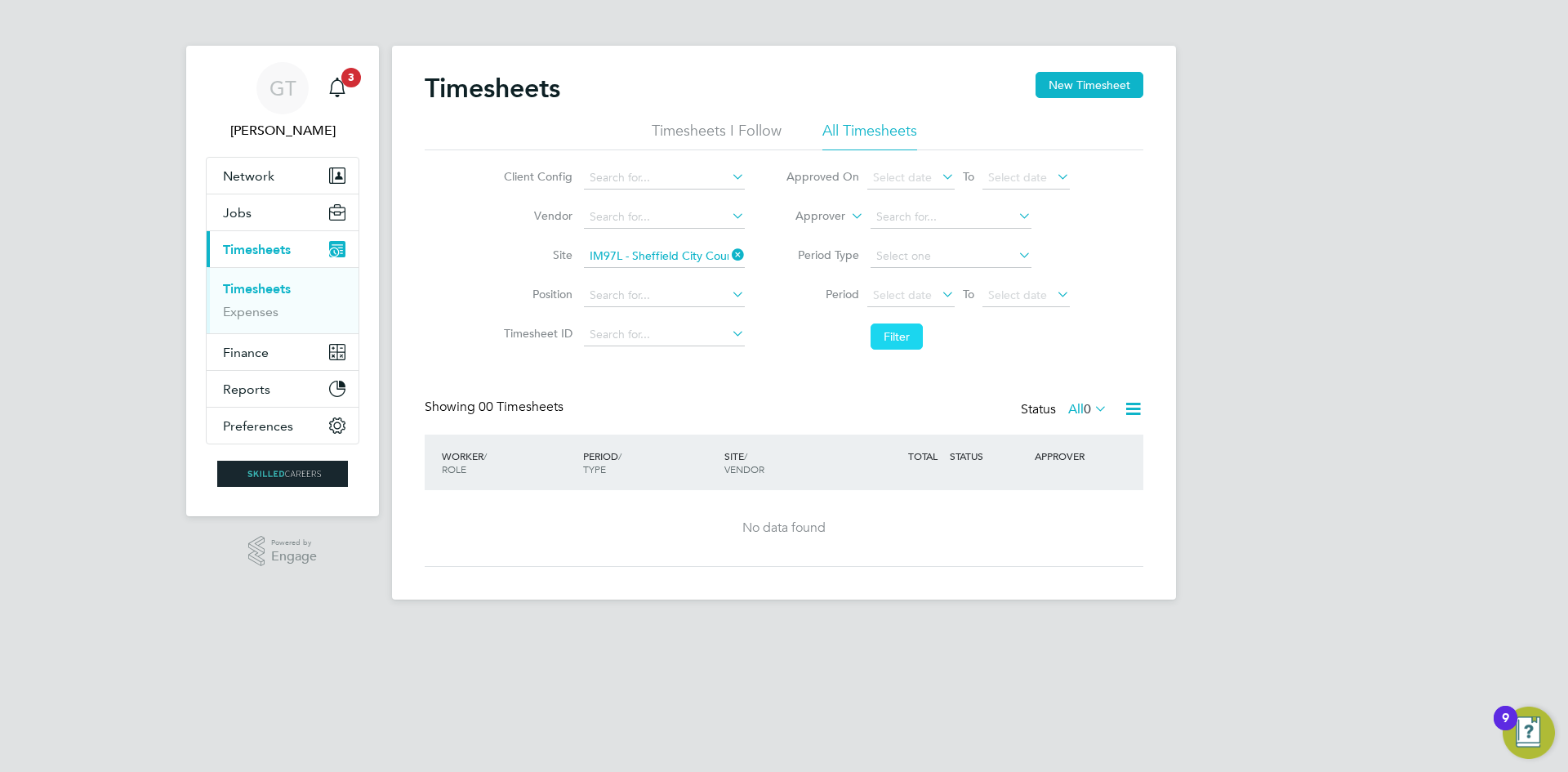
click at [887, 340] on button "Filter" at bounding box center [896, 337] width 52 height 26
click at [729, 253] on icon at bounding box center [729, 255] width 0 height 23
click at [715, 252] on input at bounding box center [663, 256] width 160 height 23
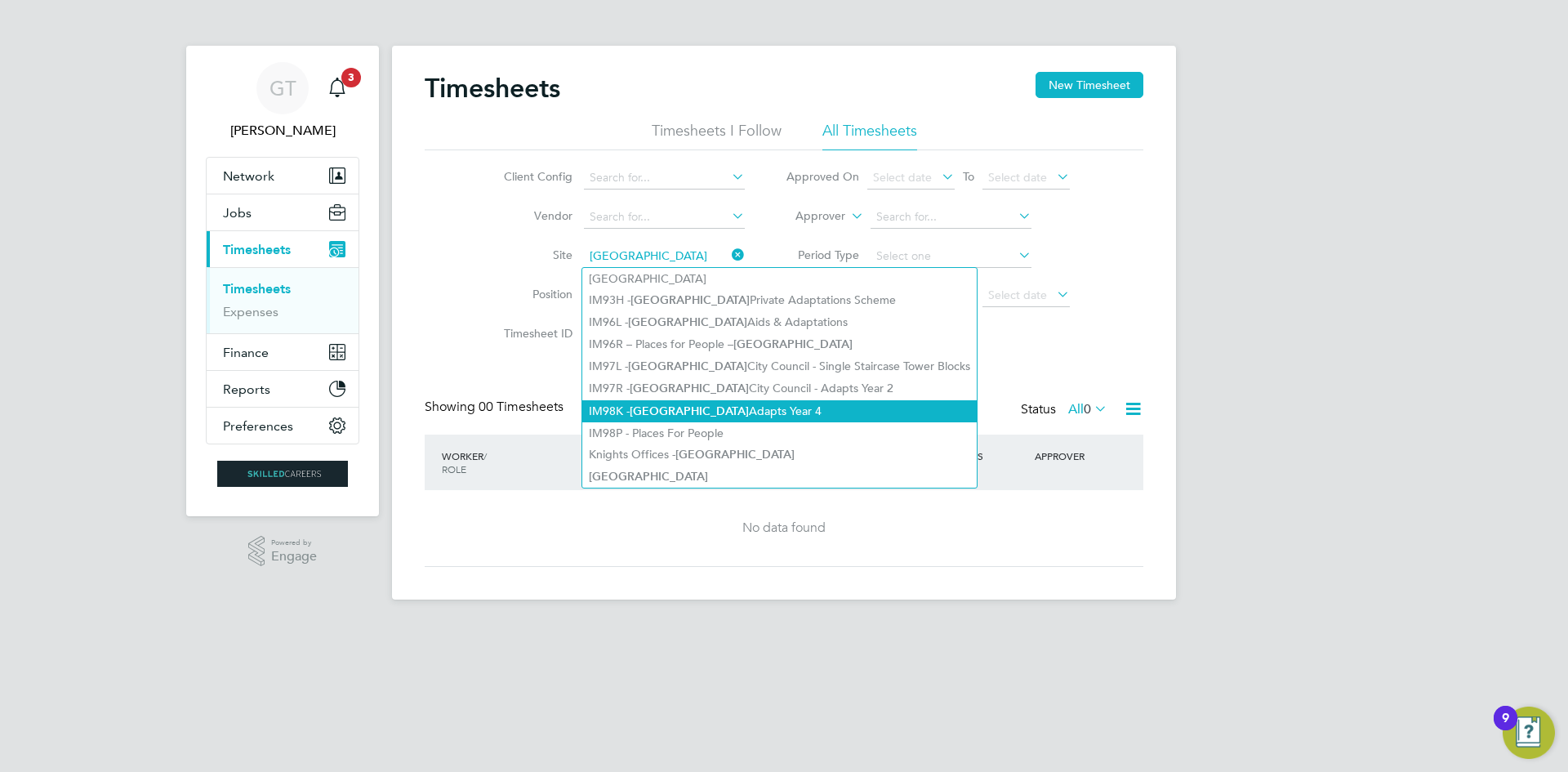
click at [720, 410] on li "IM98K - [GEOGRAPHIC_DATA] Adapts Year 4" at bounding box center [779, 411] width 395 height 22
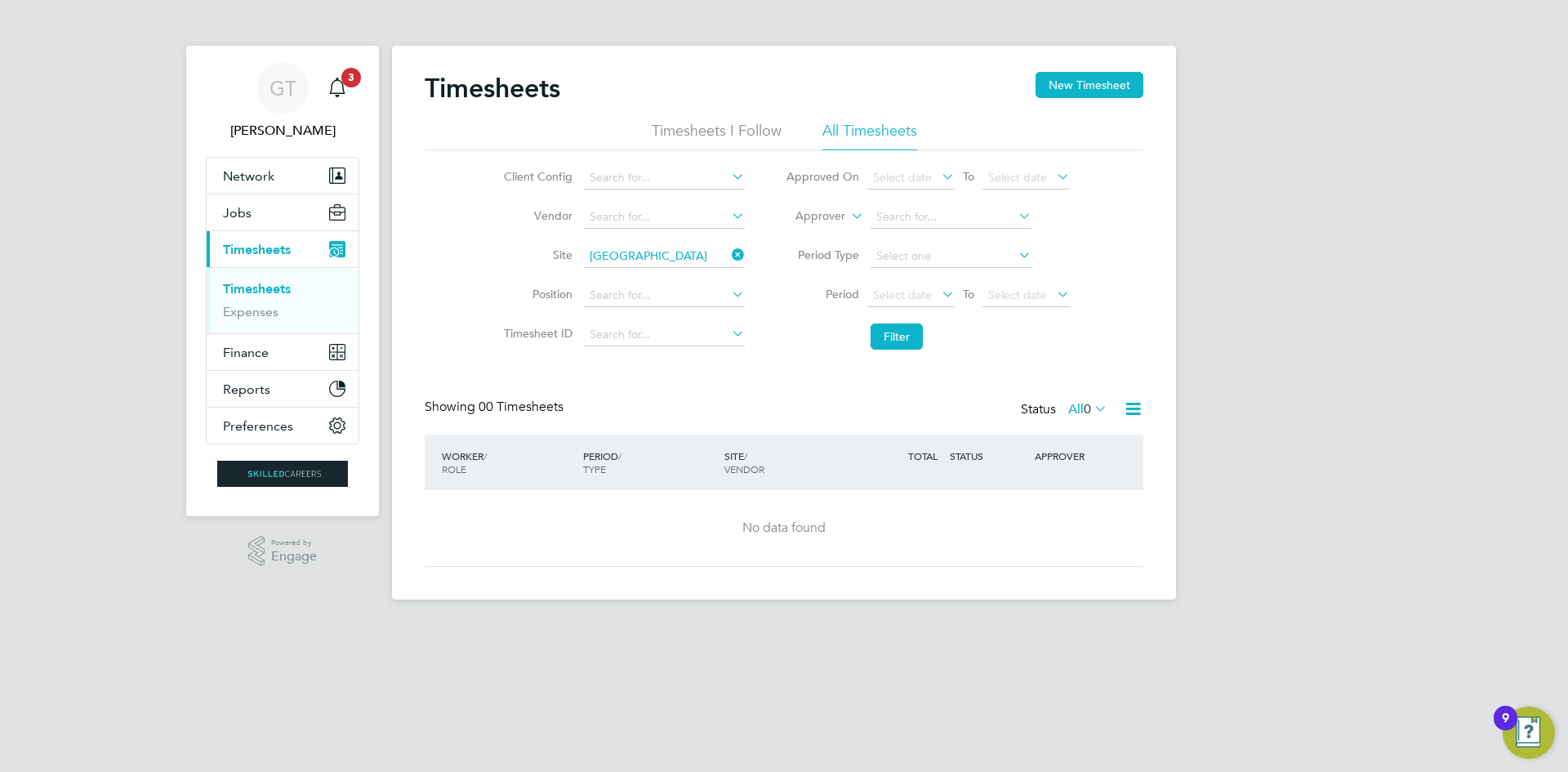
type input "IM98K - [GEOGRAPHIC_DATA] Adapts Year 4"
click at [912, 350] on li "Filter" at bounding box center [928, 336] width 325 height 42
click at [901, 345] on button "Filter" at bounding box center [896, 337] width 52 height 26
click at [766, 117] on div "Timesheets New Timesheet" at bounding box center [784, 96] width 718 height 49
click at [763, 131] on li "Timesheets I Follow" at bounding box center [716, 136] width 130 height 29
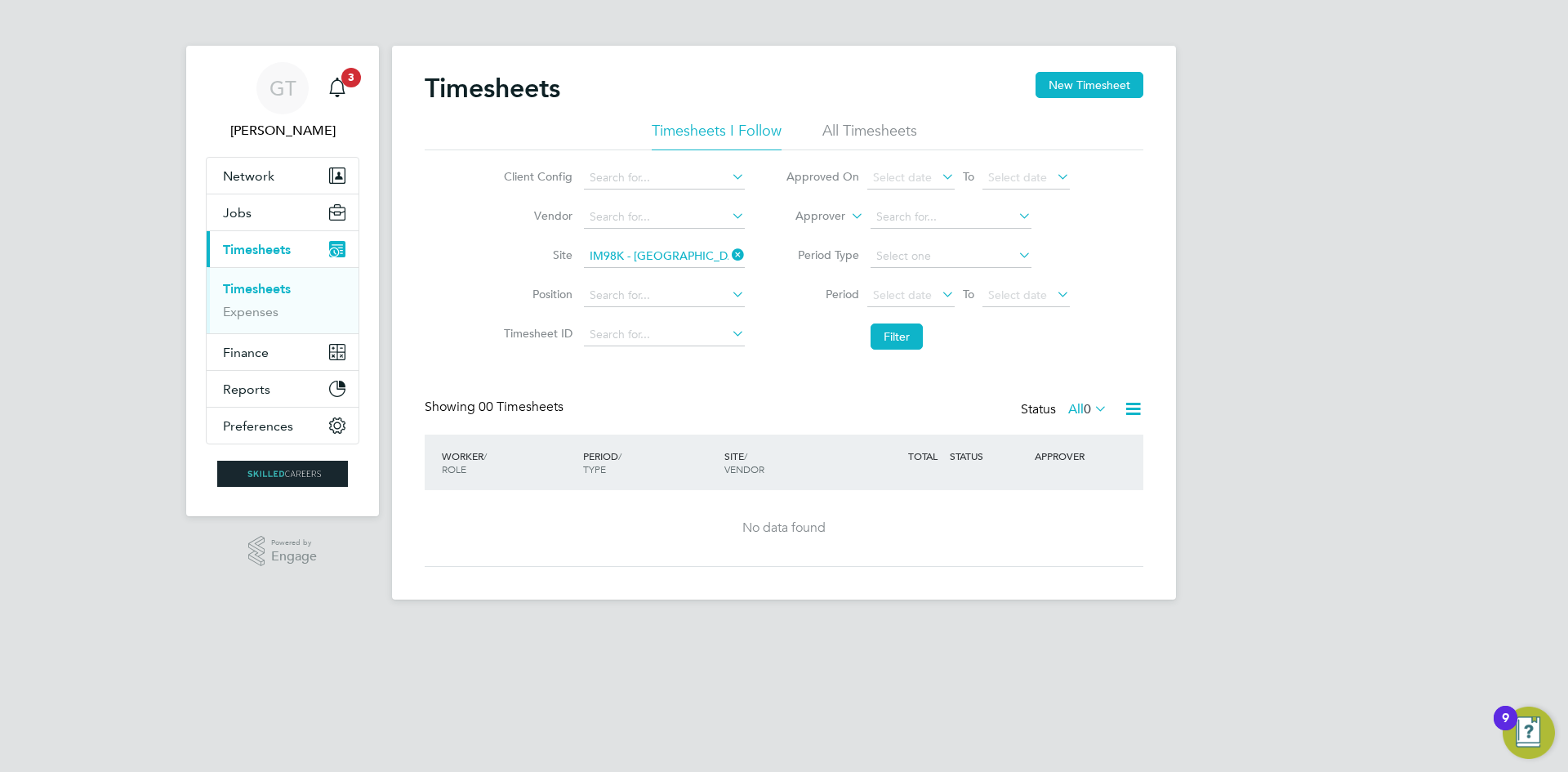
click at [751, 132] on li "Timesheets I Follow" at bounding box center [716, 136] width 130 height 29
click at [729, 255] on icon at bounding box center [729, 255] width 0 height 23
drag, startPoint x: 887, startPoint y: 318, endPoint x: 888, endPoint y: 330, distance: 12.0
click at [888, 330] on li "Filter" at bounding box center [928, 336] width 325 height 42
click at [888, 330] on button "Filter" at bounding box center [896, 337] width 52 height 26
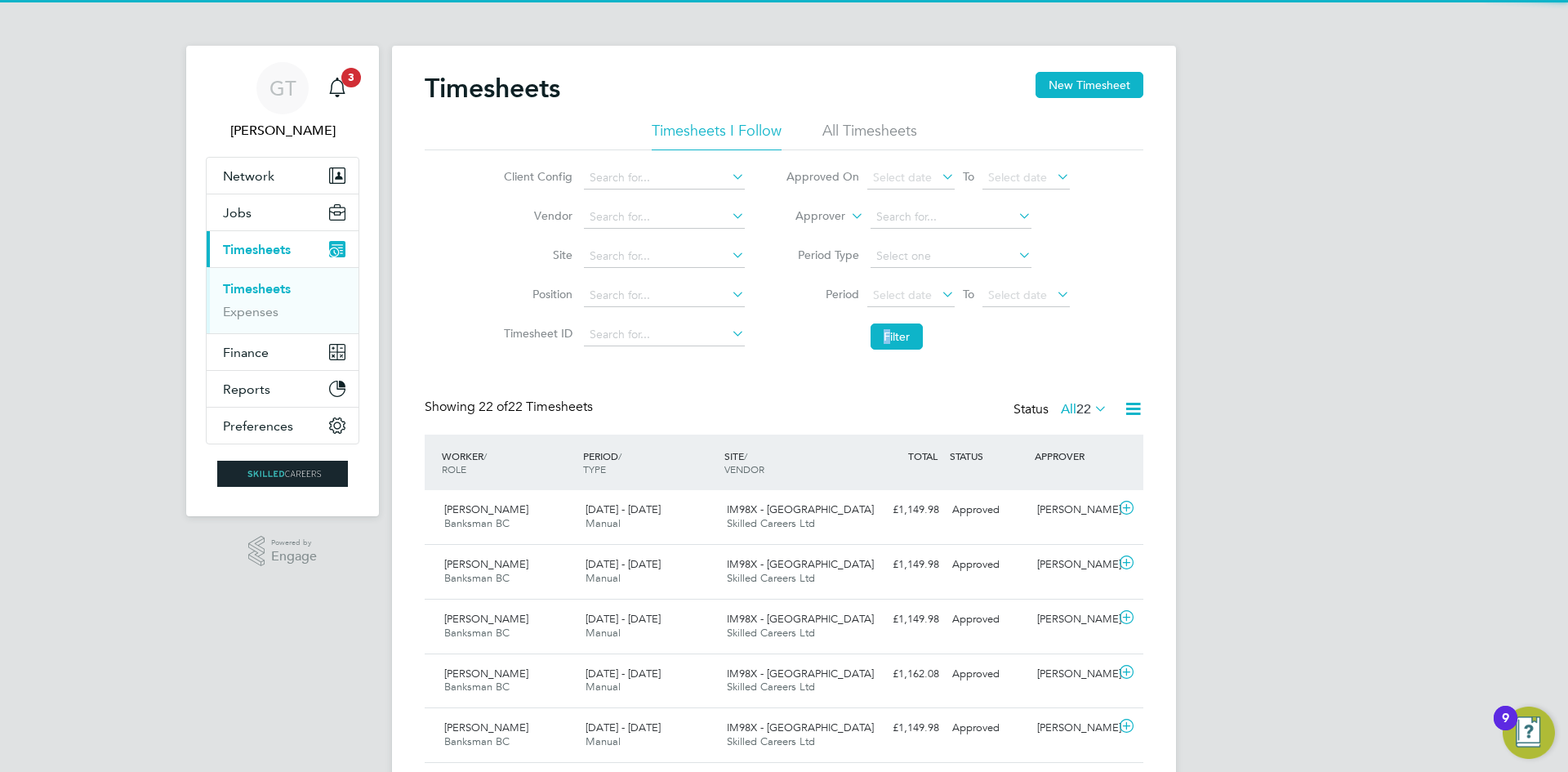
scroll to position [42, 142]
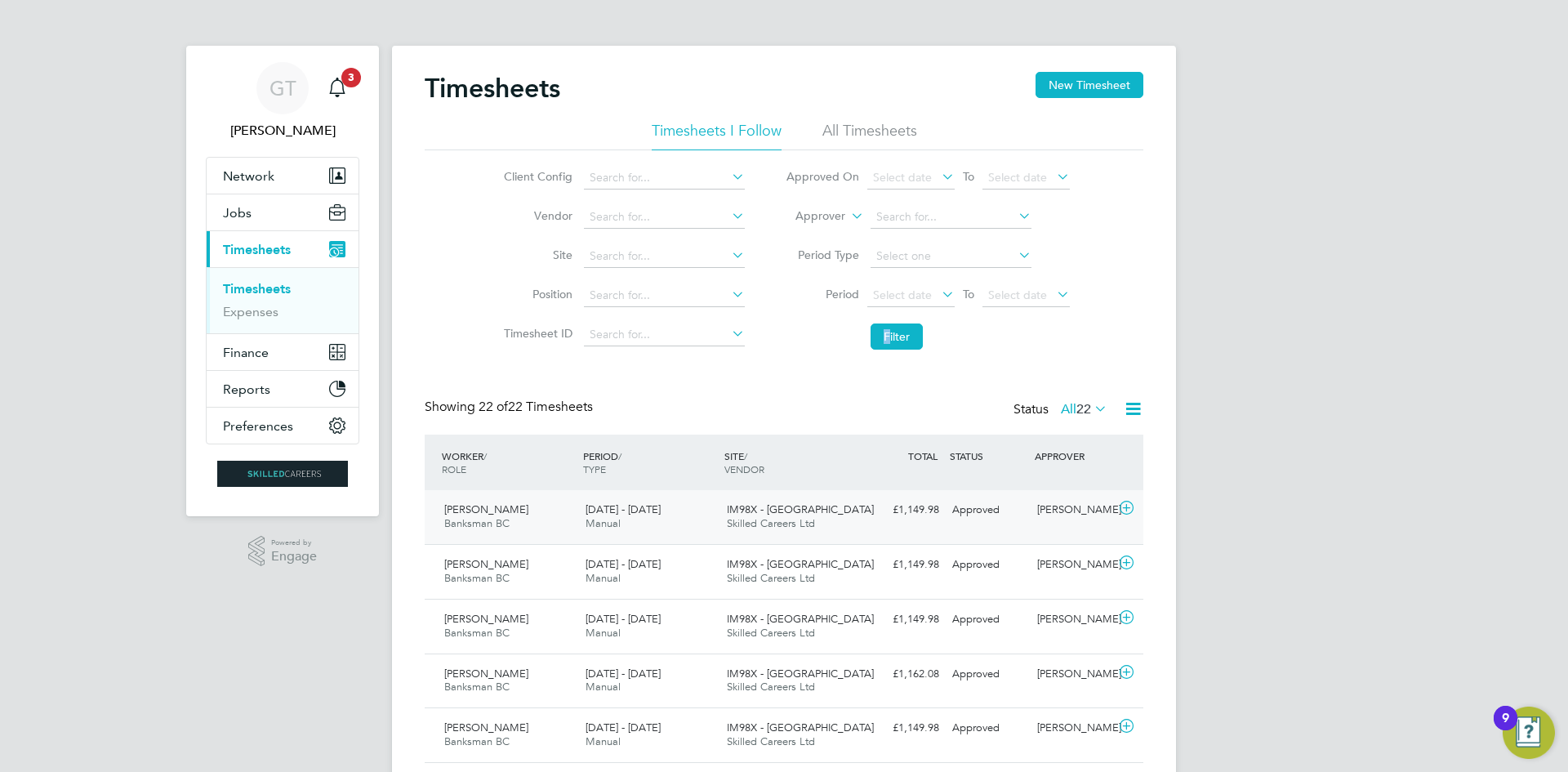
click at [838, 514] on div "IM98X - [GEOGRAPHIC_DATA] Skilled Careers Ltd" at bounding box center [790, 518] width 142 height 41
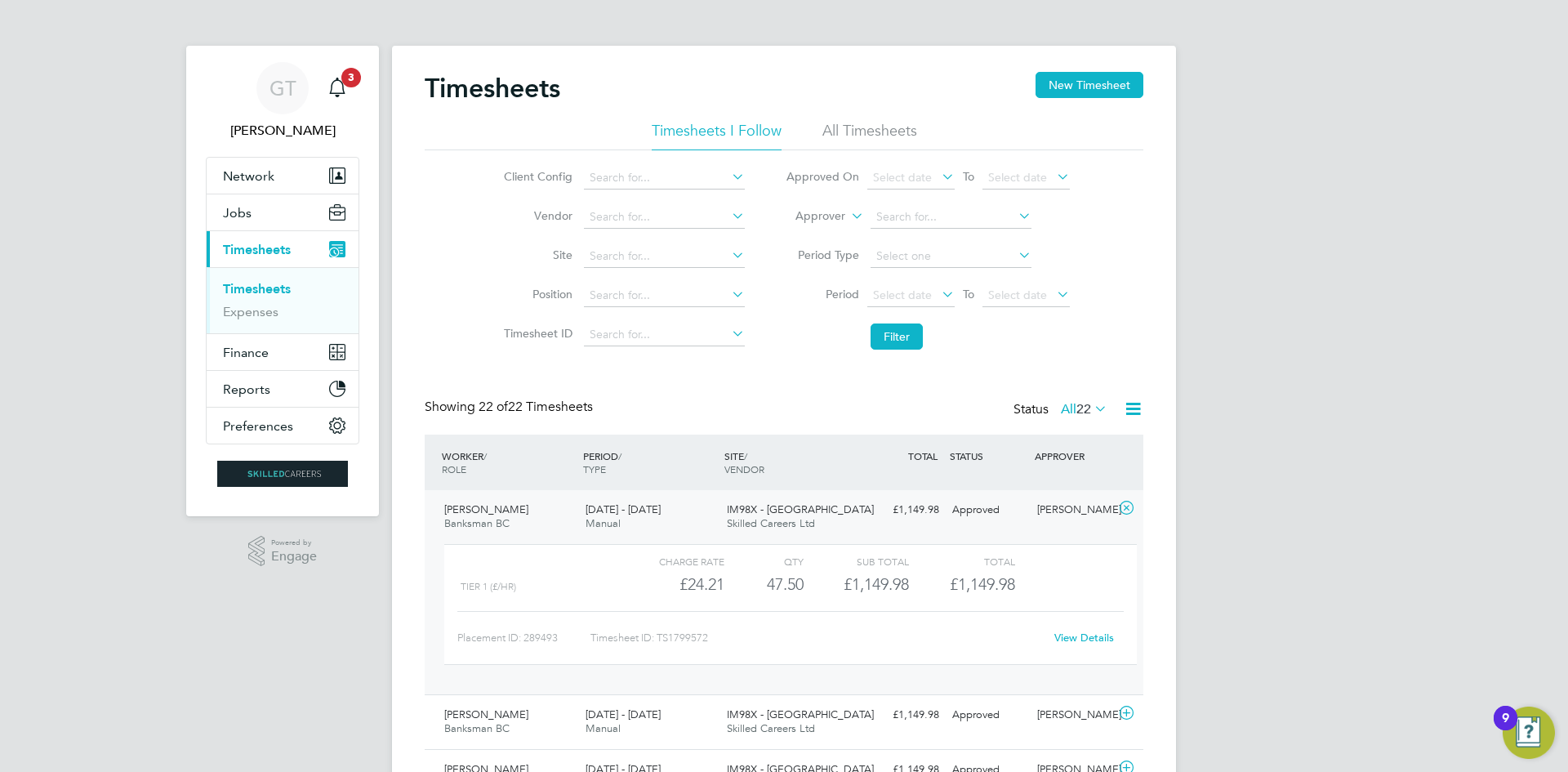
drag, startPoint x: 1340, startPoint y: 489, endPoint x: 1331, endPoint y: 491, distance: 9.2
click at [845, 135] on li "All Timesheets" at bounding box center [869, 136] width 94 height 29
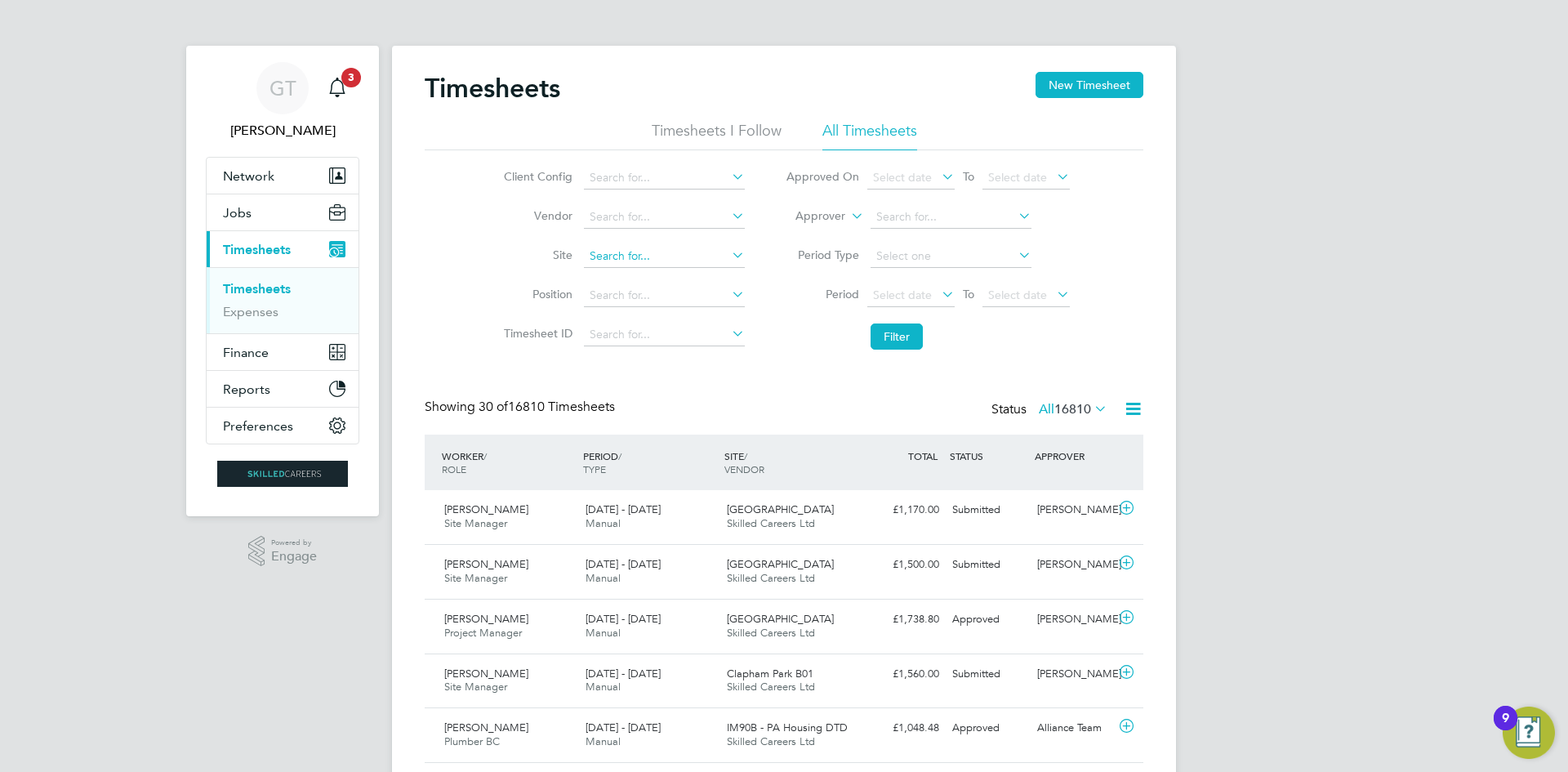
click at [644, 258] on input at bounding box center [663, 256] width 160 height 23
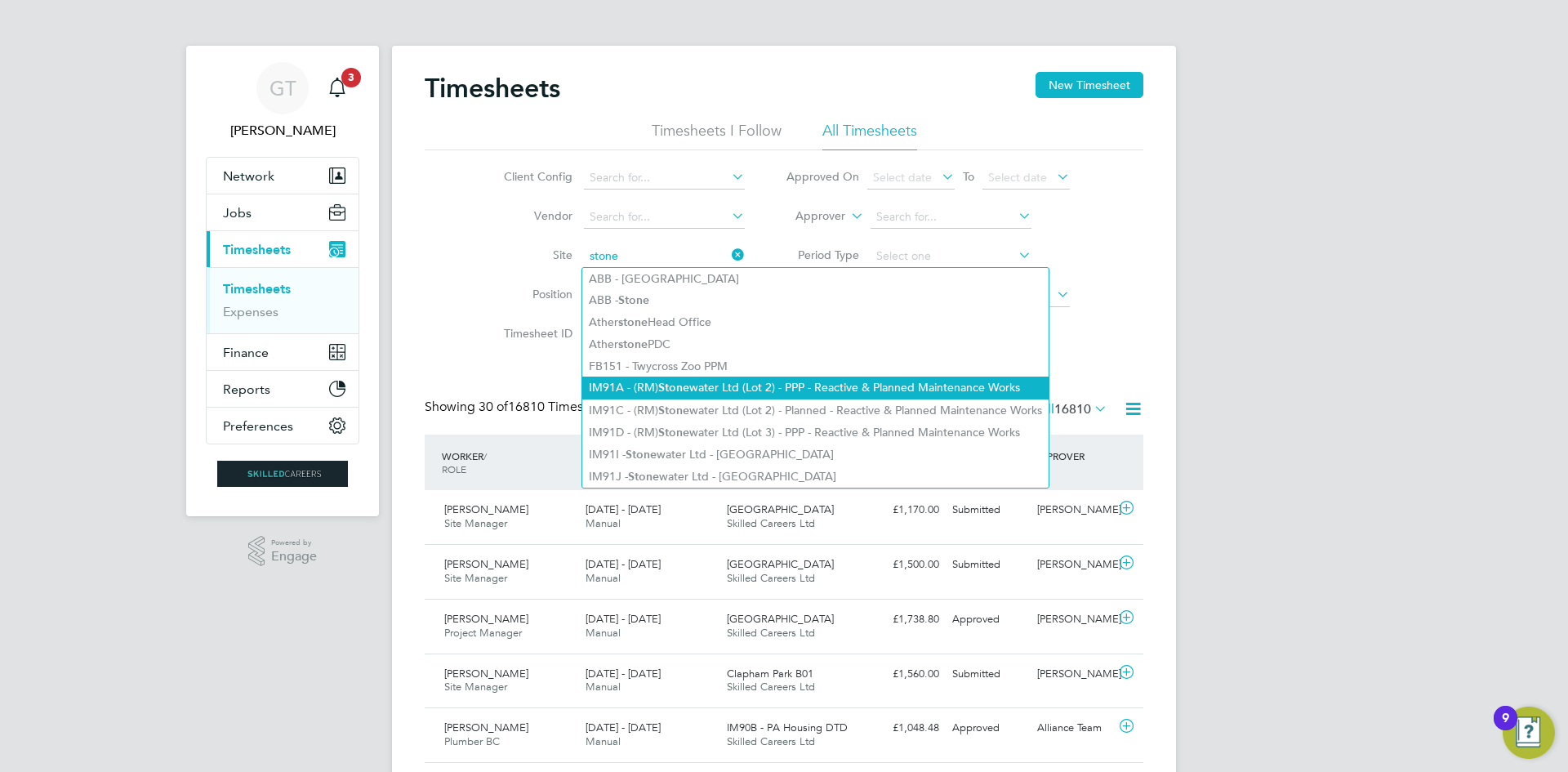
click at [705, 390] on li "IM91A - (RM) Stone water Ltd (Lot 2) - PPP - Reactive & Planned Maintenance Wor…" at bounding box center [814, 388] width 466 height 22
type input "IM91A - (RM) Stonewater Ltd (Lot 2) - PPP - Reactive & Planned Maintenance Works"
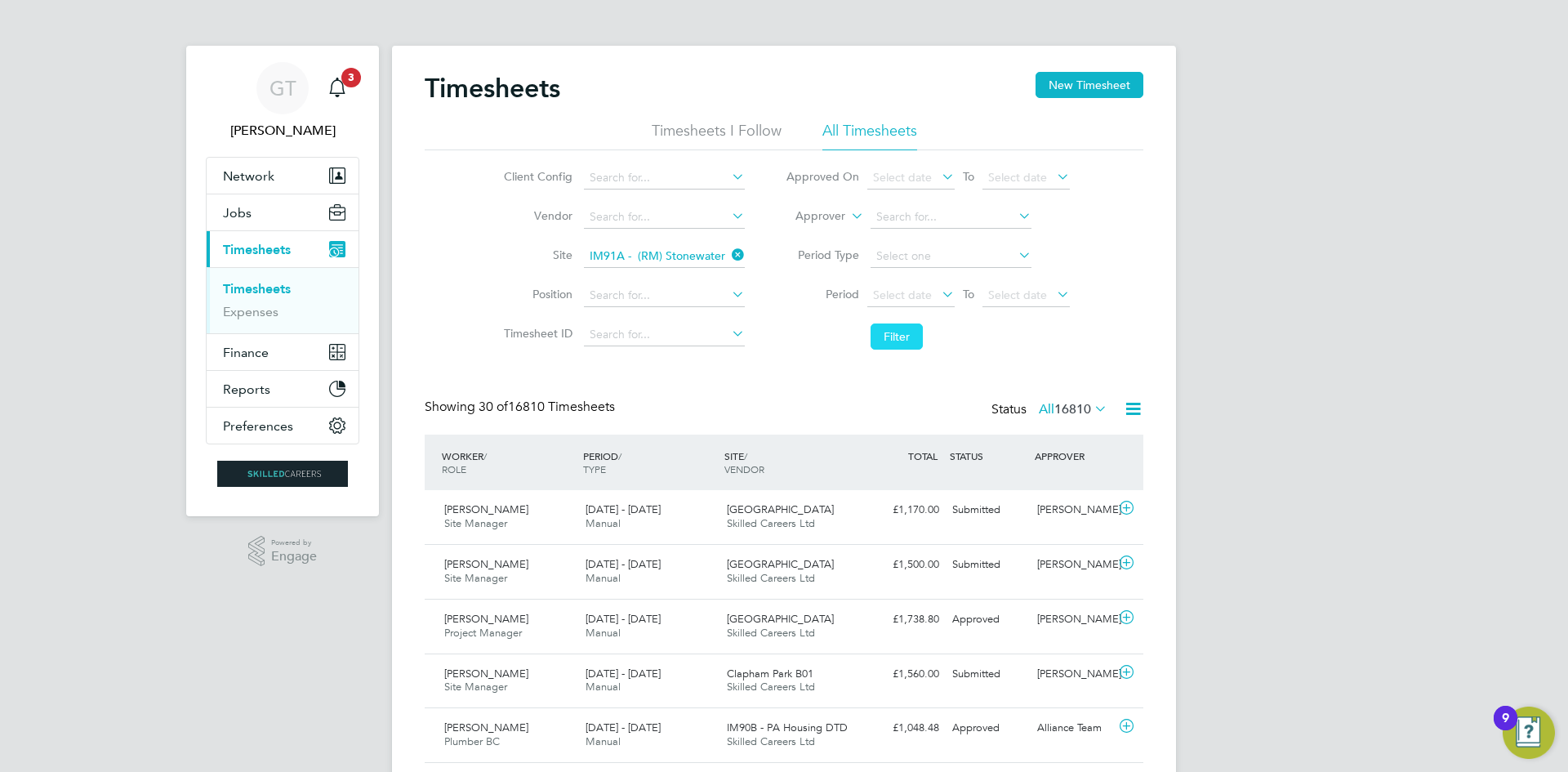
click at [899, 336] on button "Filter" at bounding box center [896, 337] width 52 height 26
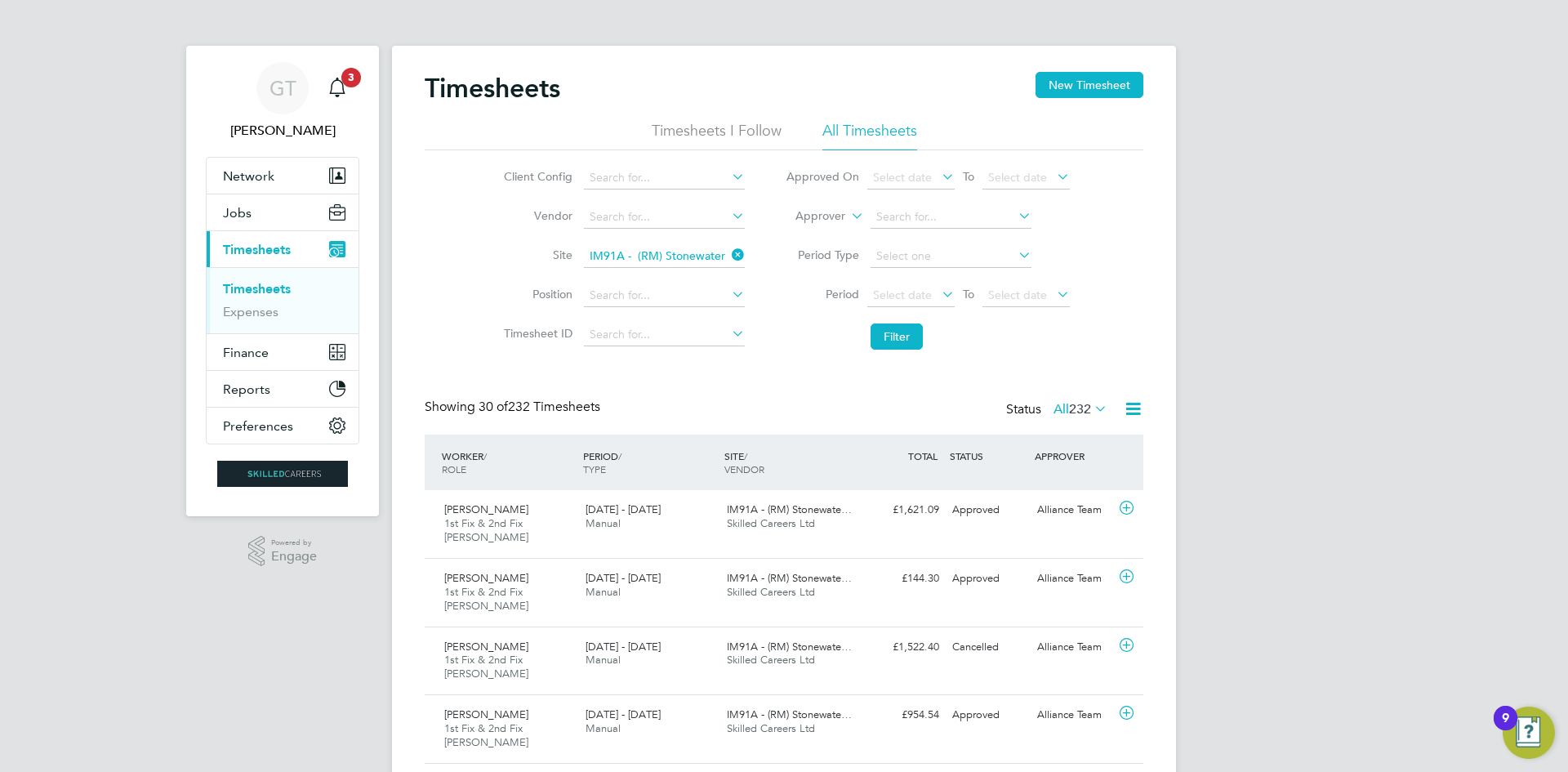
click at [729, 247] on icon at bounding box center [729, 255] width 0 height 23
click at [711, 255] on input at bounding box center [663, 256] width 160 height 23
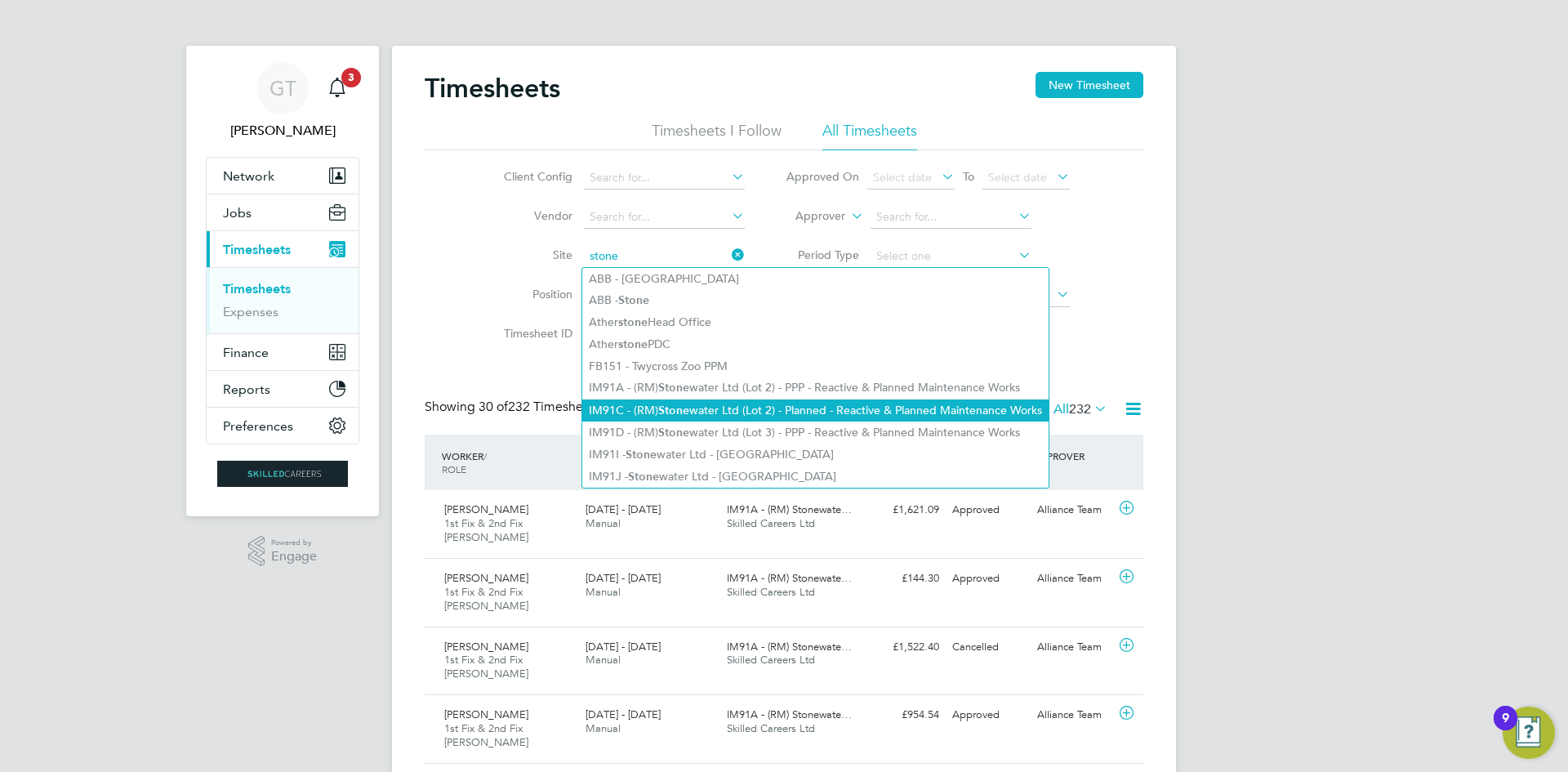
click at [722, 399] on li "IM91C - (RM) Stone water Ltd (Lot 2) - Planned - Reactive & Planned Maintenance…" at bounding box center [814, 410] width 466 height 22
type input "IM91C - (RM) Stonewater Ltd (Lot 2) - Planned - Reactive & Planned Maintenance …"
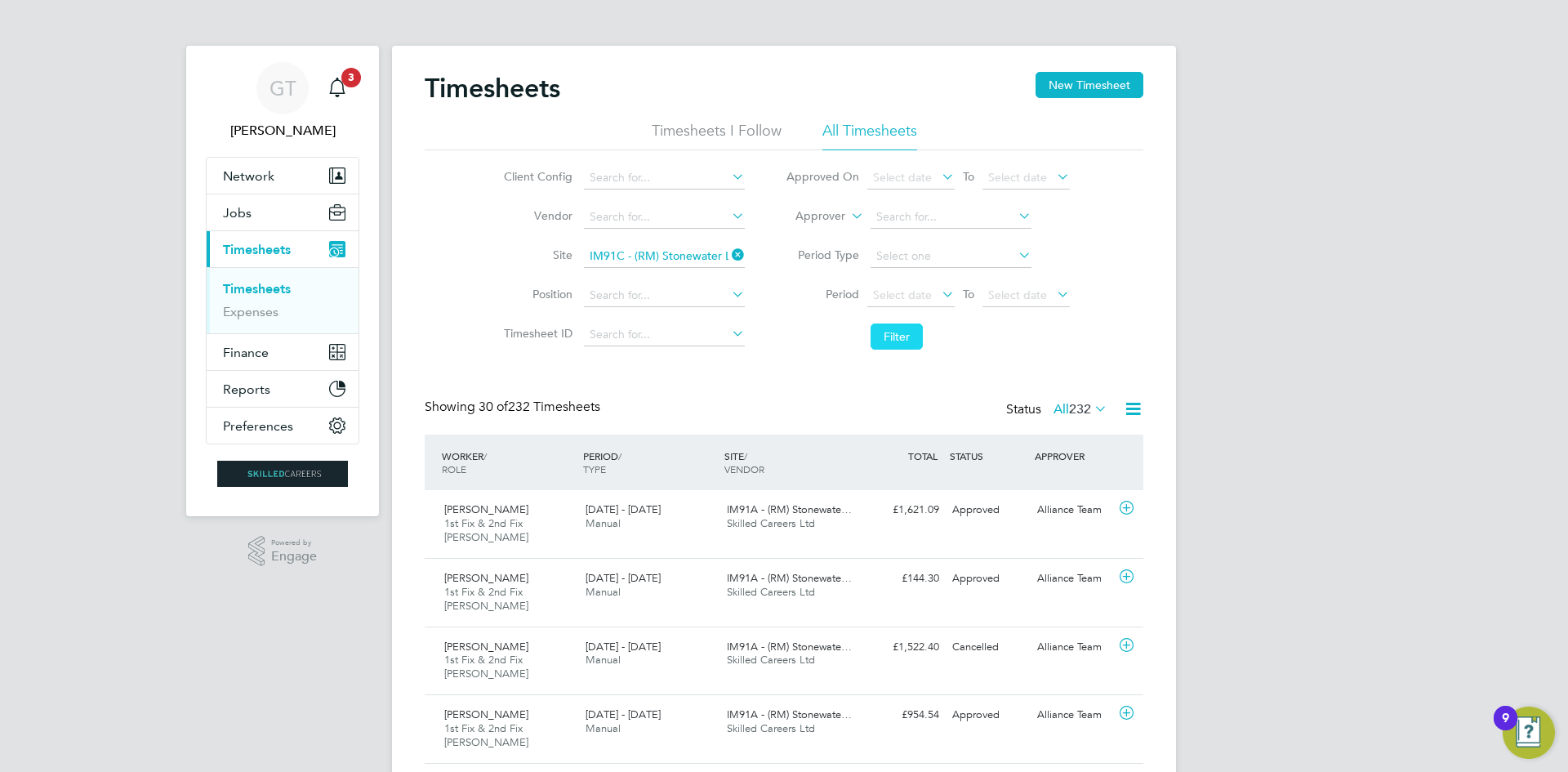
click at [887, 329] on button "Filter" at bounding box center [896, 337] width 52 height 26
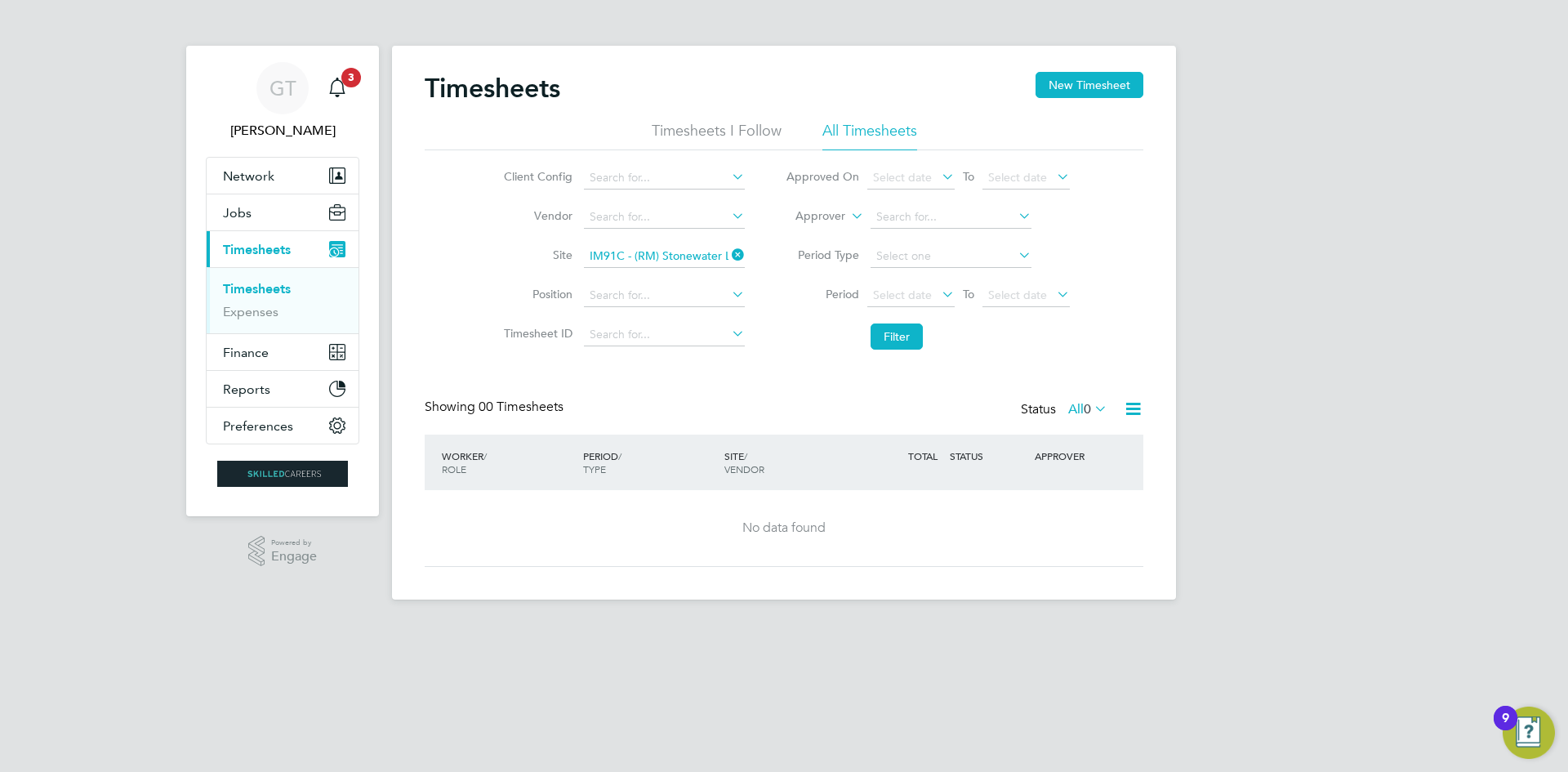
click at [729, 250] on icon at bounding box center [729, 255] width 0 height 23
click at [711, 252] on input at bounding box center [663, 256] width 160 height 23
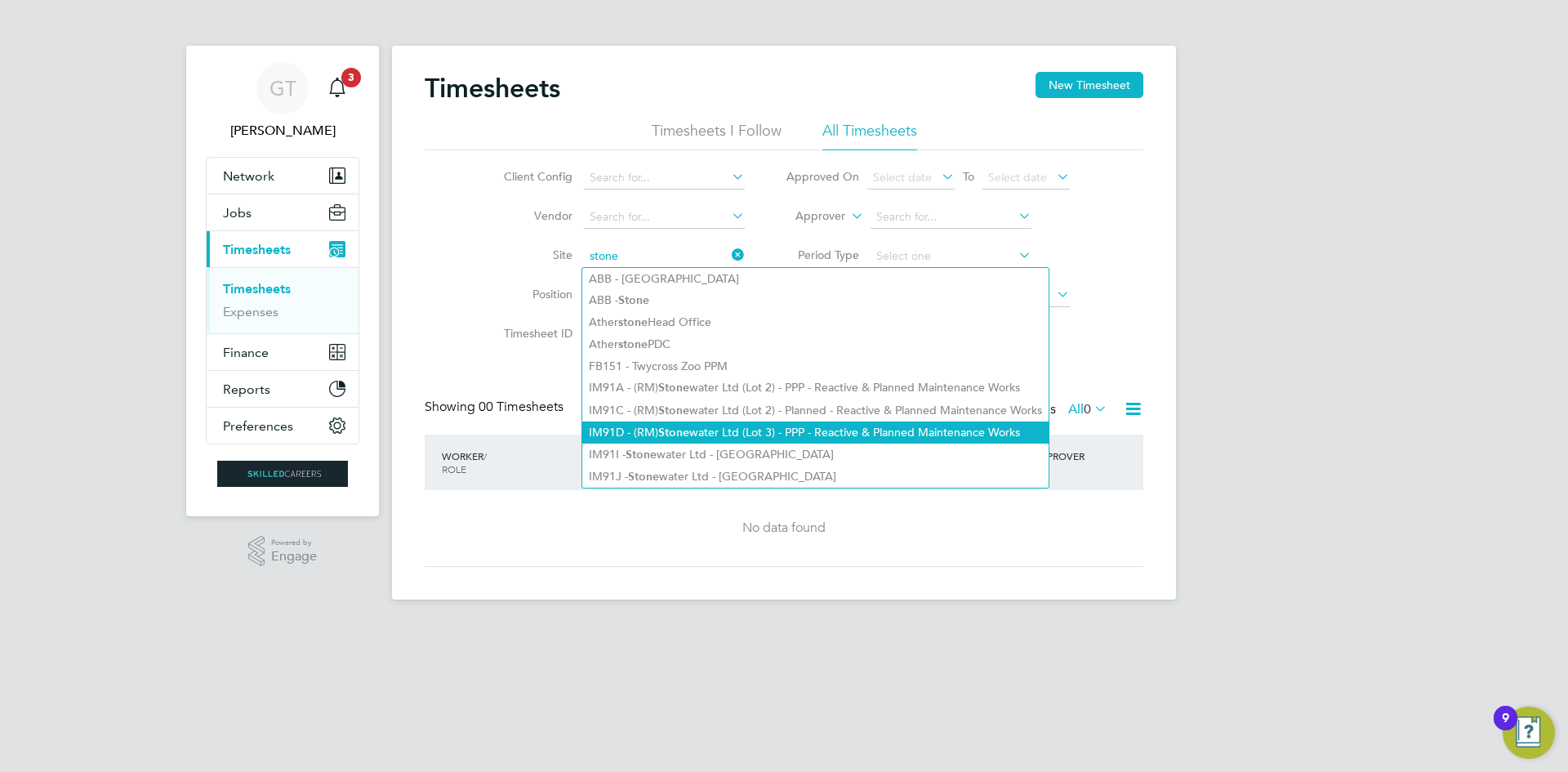
click at [728, 422] on li "IM91D - (RM) Stone water Ltd (Lot 3) - PPP - Reactive & Planned Maintenance Wor…" at bounding box center [814, 433] width 466 height 22
type input "IM91D - (RM) Stonewater Ltd (Lot 3) - PPP - Reactive & Planned Maintenance Works"
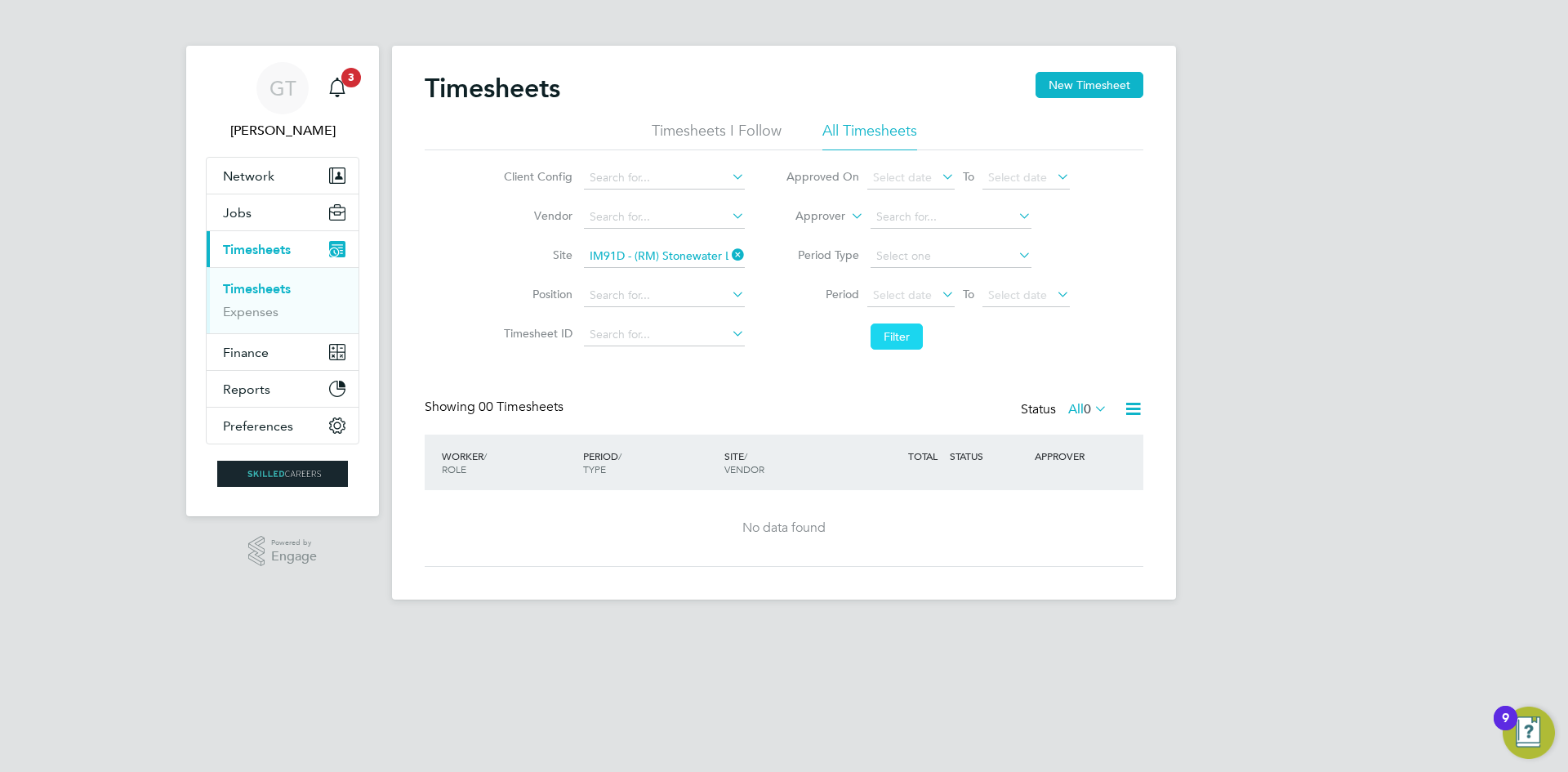
click at [922, 330] on button "Filter" at bounding box center [896, 337] width 52 height 26
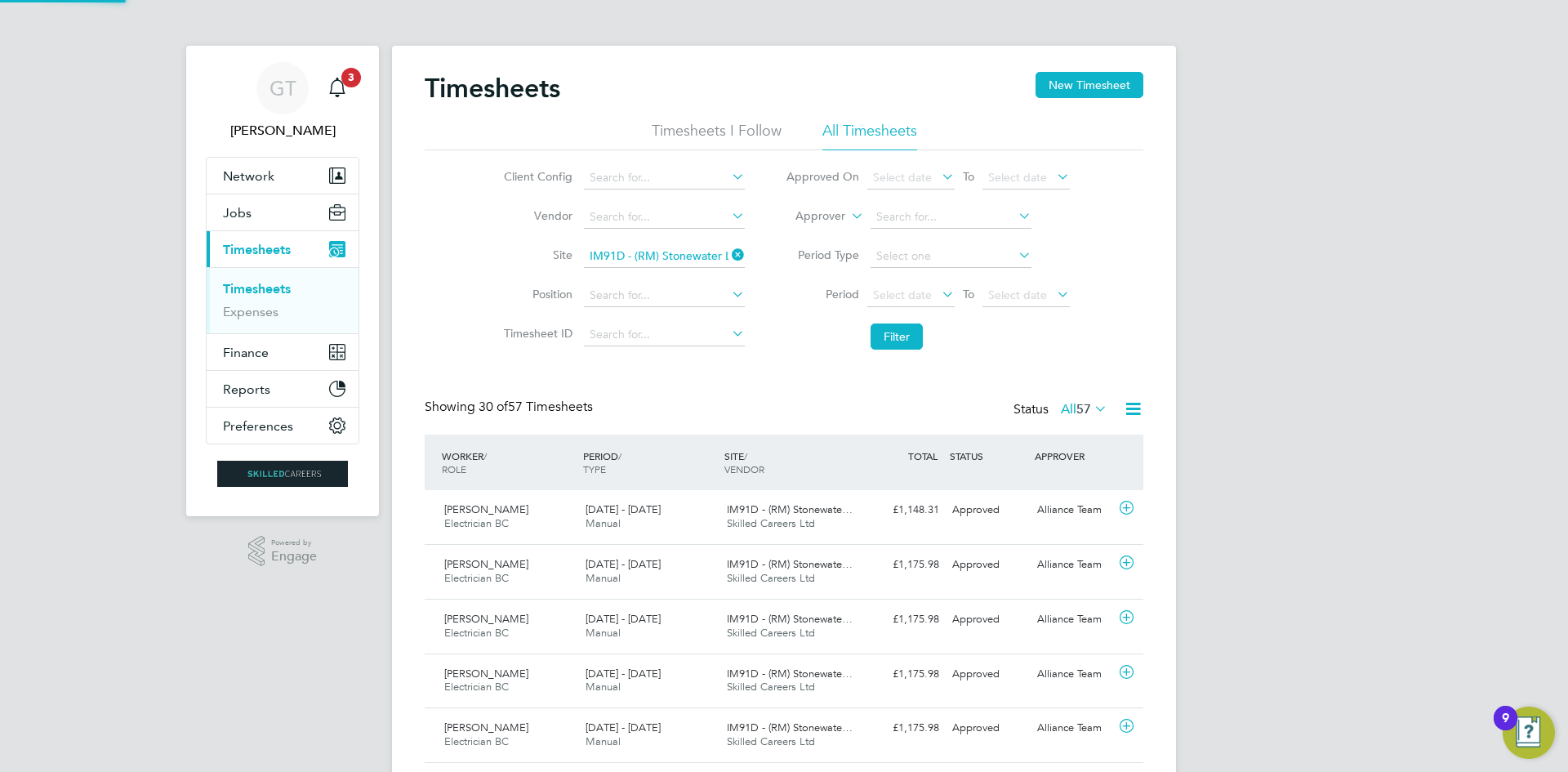
click at [729, 249] on icon at bounding box center [729, 255] width 0 height 23
click at [762, 324] on li "Timesheet ID" at bounding box center [622, 335] width 287 height 40
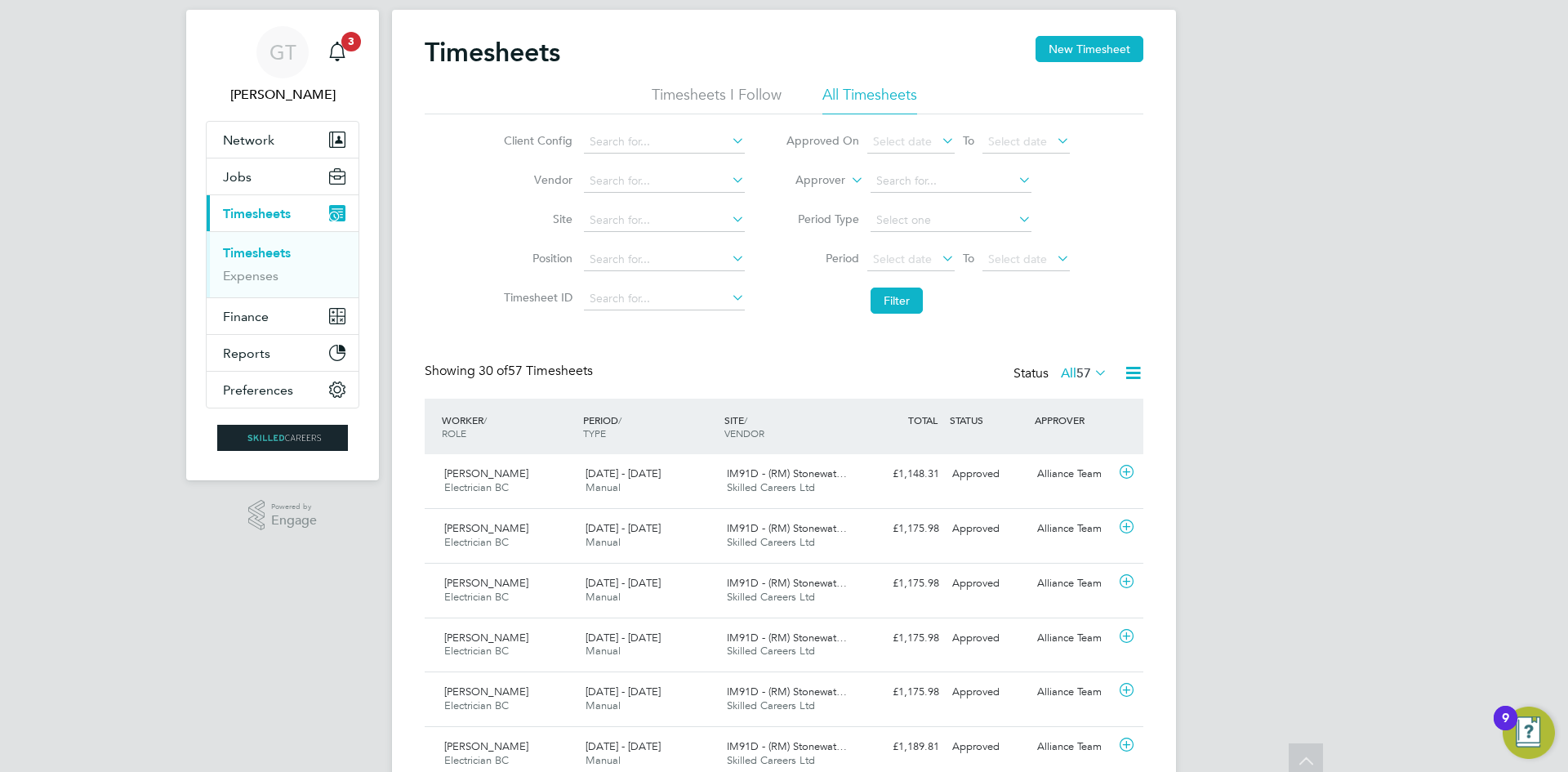
scroll to position [0, 0]
